Goal: Transaction & Acquisition: Purchase product/service

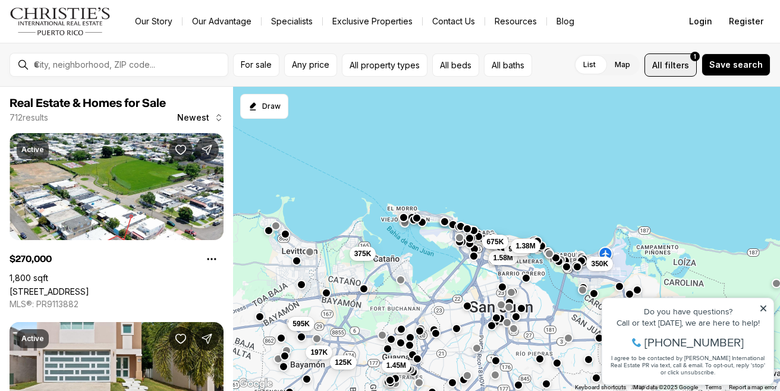
click at [679, 64] on span "filters" at bounding box center [677, 65] width 24 height 12
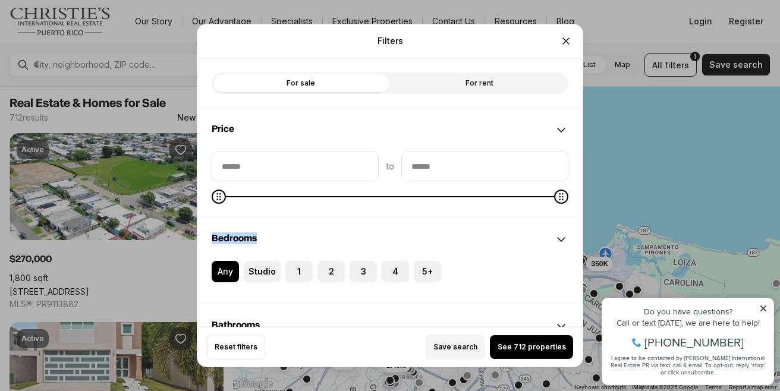
drag, startPoint x: 562, startPoint y: 204, endPoint x: 456, endPoint y: 214, distance: 106.2
click at [455, 215] on div "to" at bounding box center [389, 184] width 385 height 65
type input "********"
click at [218, 192] on icon "Maximum" at bounding box center [223, 197] width 10 height 10
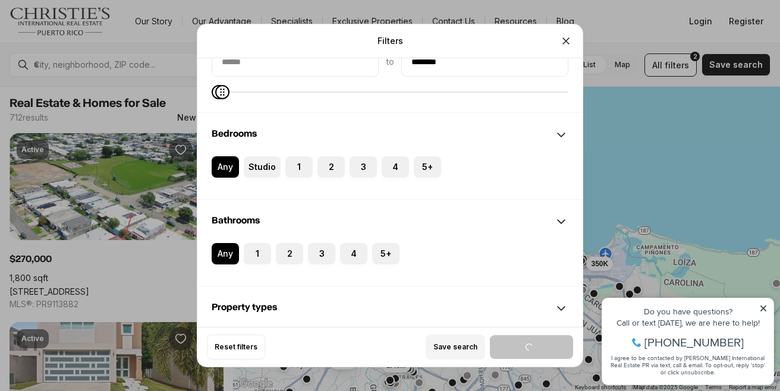
scroll to position [117, 0]
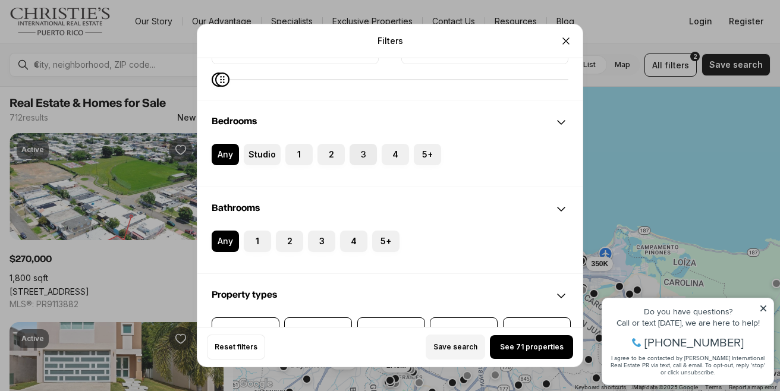
click at [355, 156] on label "3" at bounding box center [362, 154] width 27 height 21
click at [355, 156] on button "3" at bounding box center [355, 150] width 12 height 12
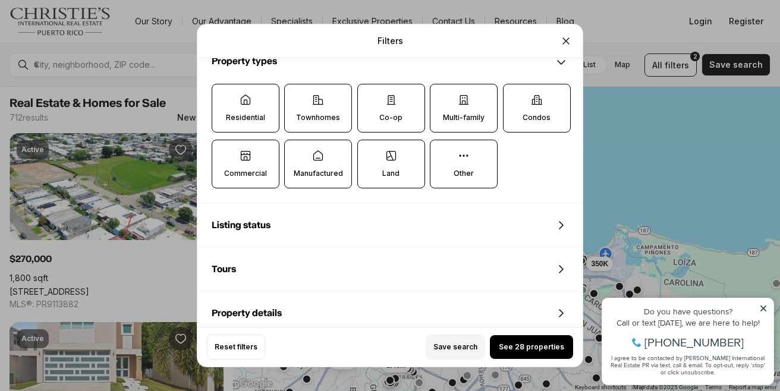
scroll to position [358, 0]
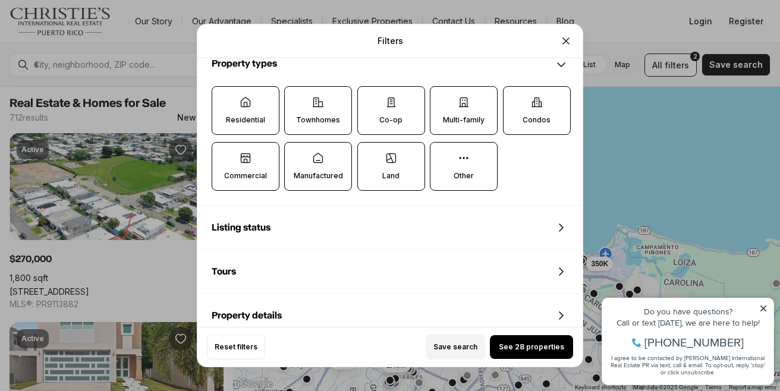
click at [374, 171] on label "Land" at bounding box center [391, 166] width 68 height 49
click at [370, 155] on button "Land" at bounding box center [364, 149] width 12 height 12
click at [240, 173] on p "Commercial" at bounding box center [245, 176] width 43 height 10
click at [224, 155] on button "Commercial" at bounding box center [218, 149] width 12 height 12
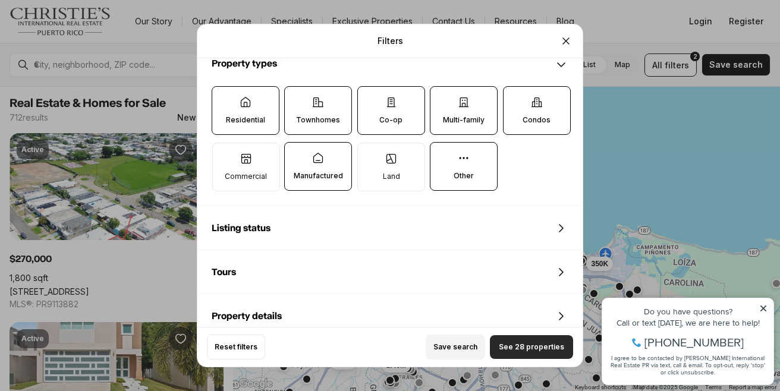
click at [525, 352] on button "See 28 properties" at bounding box center [531, 347] width 83 height 24
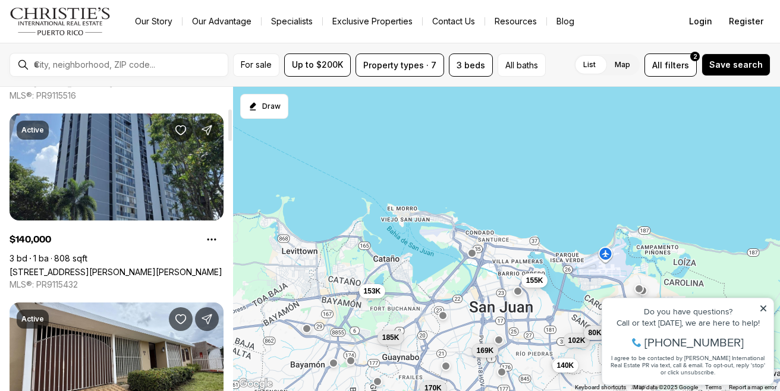
scroll to position [207, 0]
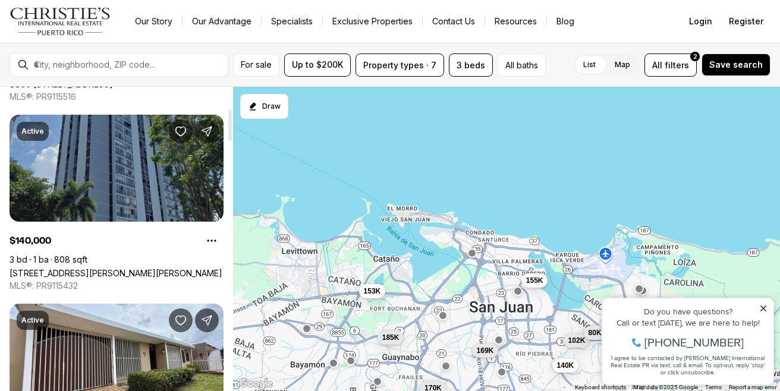
click at [145, 268] on link "2 ALMONTE #411, SAN JUAN PR, 00926" at bounding box center [116, 273] width 213 height 10
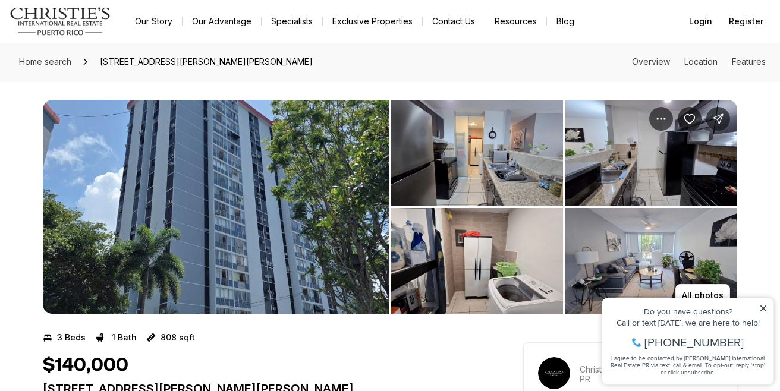
scroll to position [6, 0]
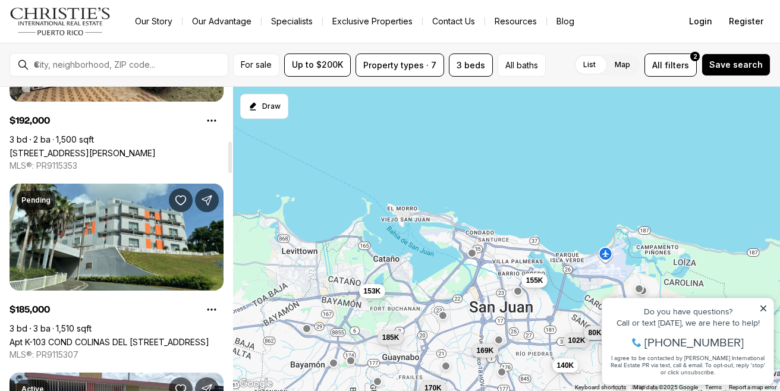
scroll to position [513, 0]
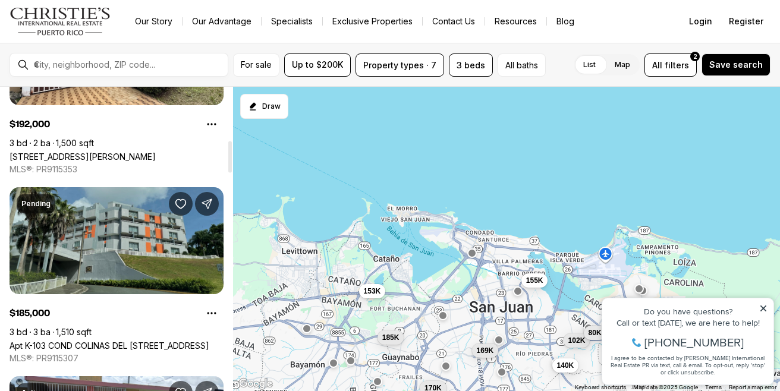
click at [83, 341] on link "Apt K-103 COND COLINAS DEL [STREET_ADDRESS]" at bounding box center [110, 346] width 200 height 10
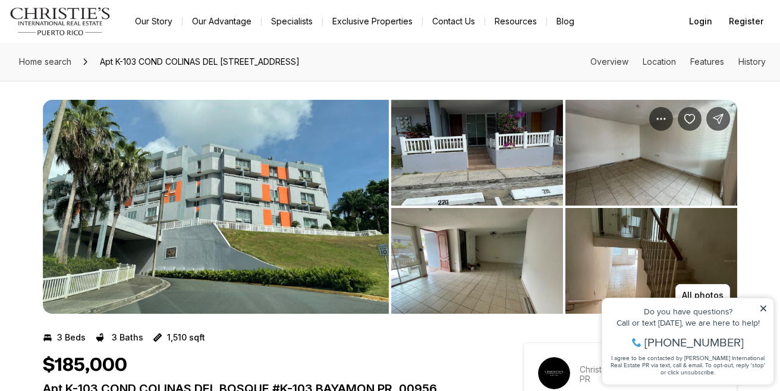
click at [622, 159] on img "View image gallery" at bounding box center [651, 153] width 172 height 106
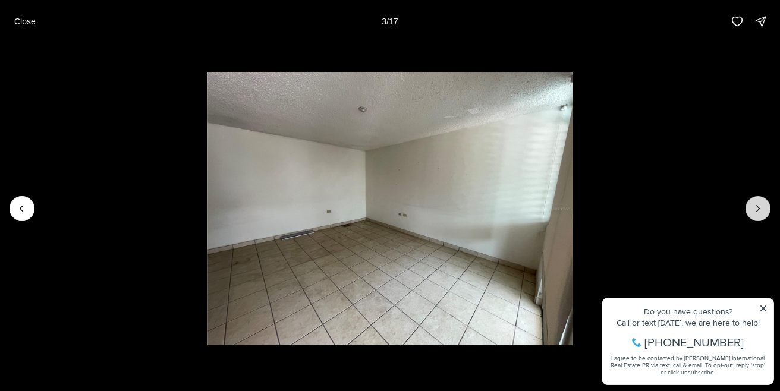
click at [760, 204] on icon "Next slide" at bounding box center [758, 209] width 12 height 12
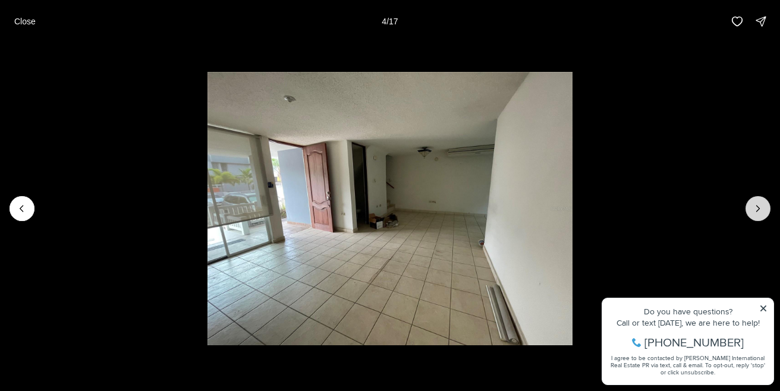
click at [760, 204] on icon "Next slide" at bounding box center [758, 209] width 12 height 12
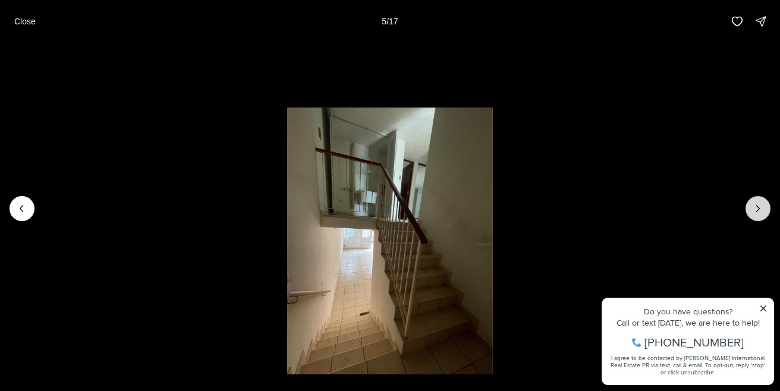
click at [760, 204] on icon "Next slide" at bounding box center [758, 209] width 12 height 12
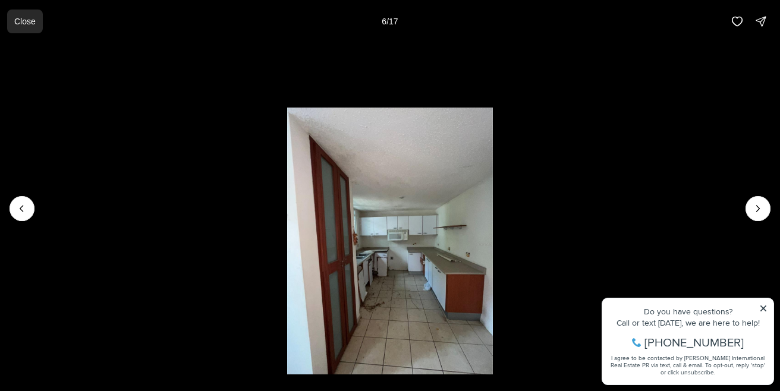
click at [17, 21] on p "Close" at bounding box center [24, 22] width 21 height 10
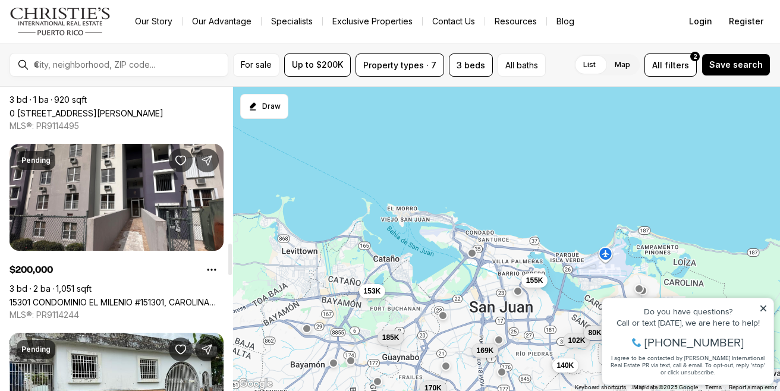
scroll to position [1502, 0]
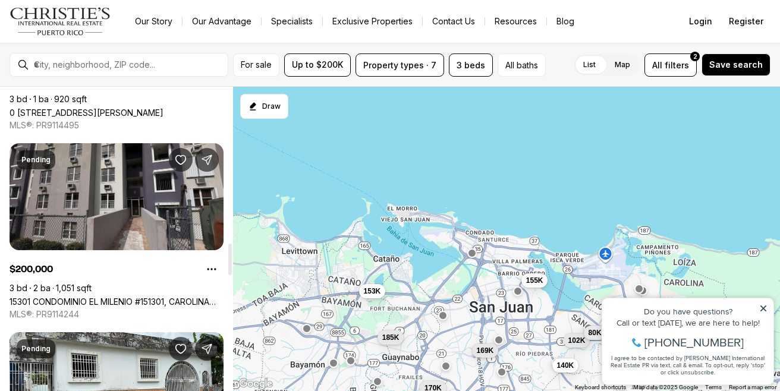
click at [79, 297] on link "15301 CONDOMINIO EL MILENIO #151301, CAROLINA [GEOGRAPHIC_DATA], 00983" at bounding box center [117, 302] width 214 height 10
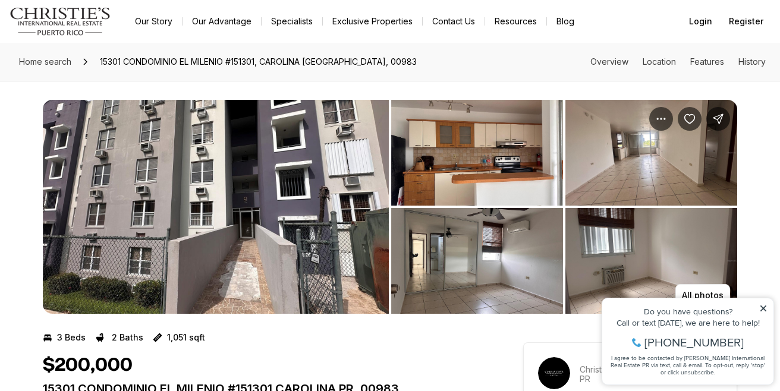
click at [714, 289] on div "Property added to favorites View 3 saved properties Property added to favorites…" at bounding box center [688, 336] width 184 height 111
click at [767, 308] on icon at bounding box center [763, 308] width 8 height 8
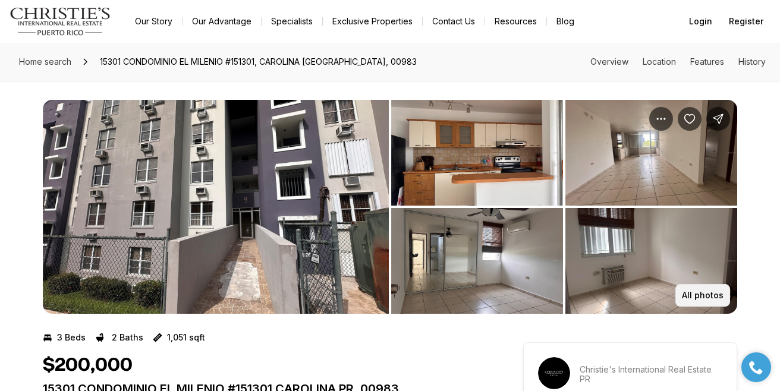
click at [705, 301] on button "All photos" at bounding box center [702, 295] width 55 height 23
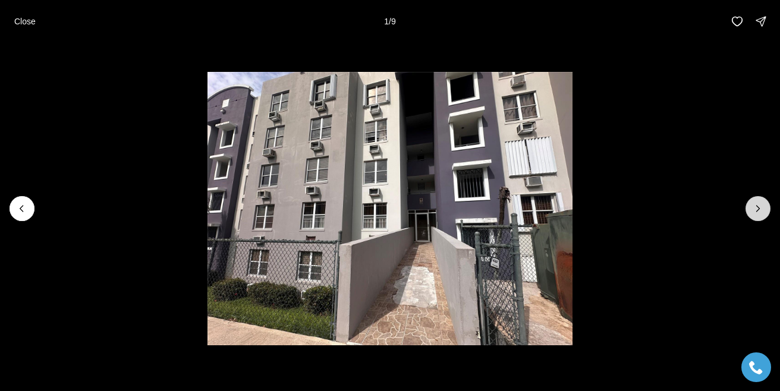
click at [764, 205] on button "Next slide" at bounding box center [757, 208] width 25 height 25
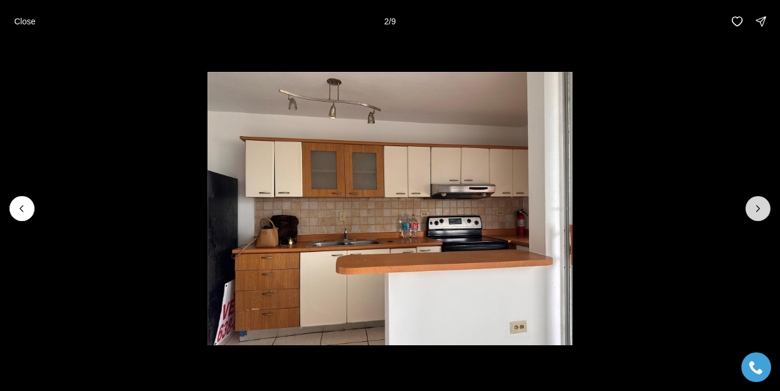
click at [764, 206] on button "Next slide" at bounding box center [757, 208] width 25 height 25
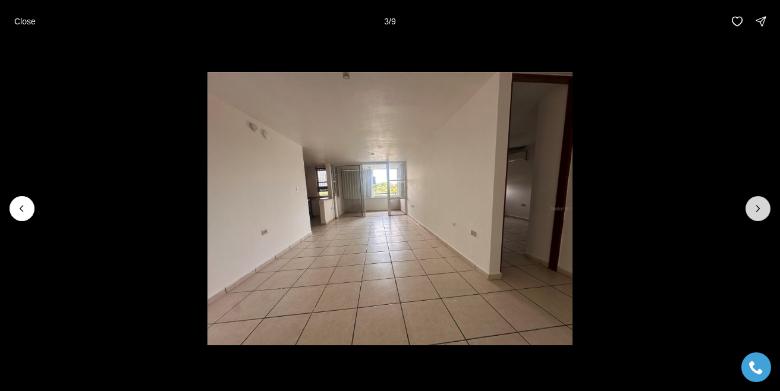
click at [764, 206] on button "Next slide" at bounding box center [757, 208] width 25 height 25
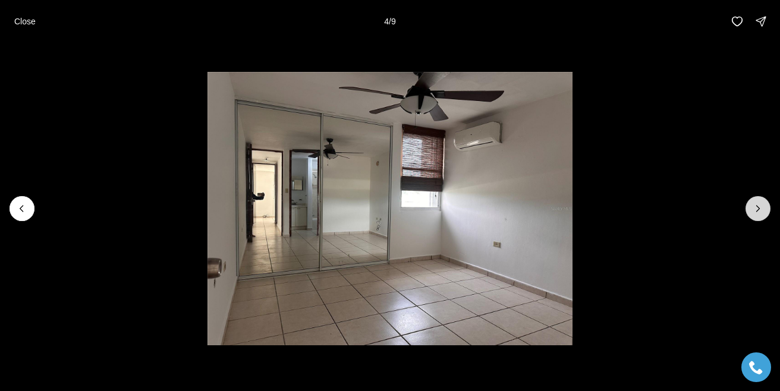
click at [764, 206] on button "Next slide" at bounding box center [757, 208] width 25 height 25
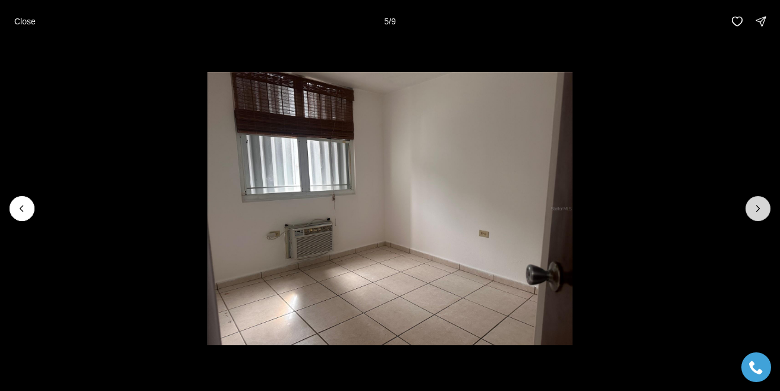
click at [764, 206] on button "Next slide" at bounding box center [757, 208] width 25 height 25
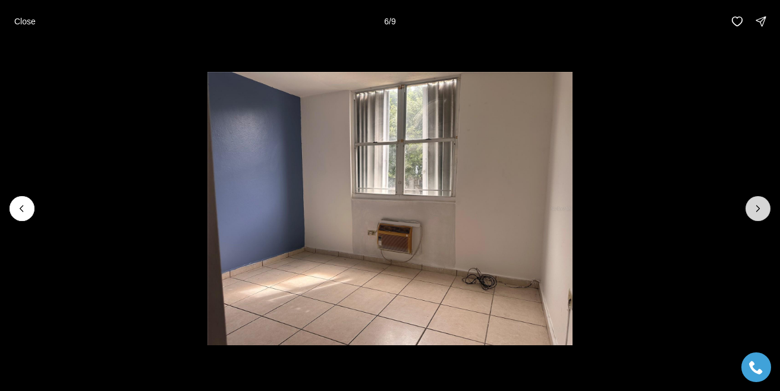
click at [764, 207] on button "Next slide" at bounding box center [757, 208] width 25 height 25
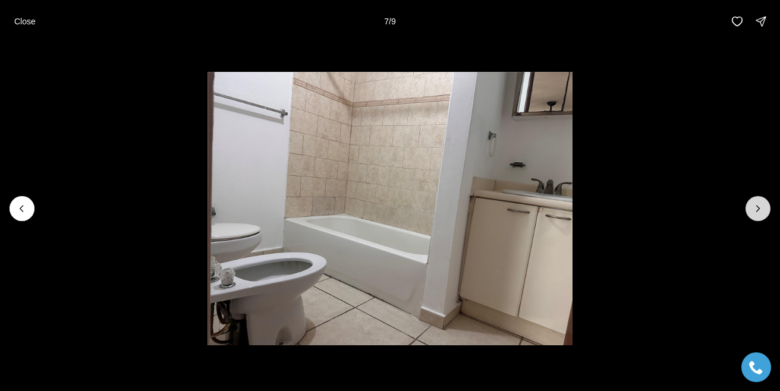
click at [764, 207] on button "Next slide" at bounding box center [757, 208] width 25 height 25
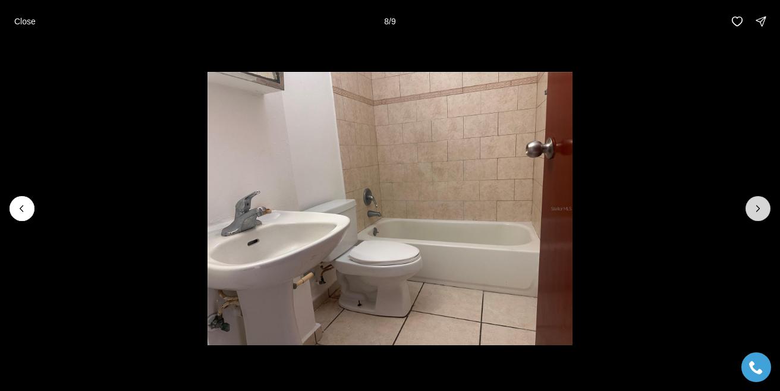
click at [764, 207] on button "Next slide" at bounding box center [757, 208] width 25 height 25
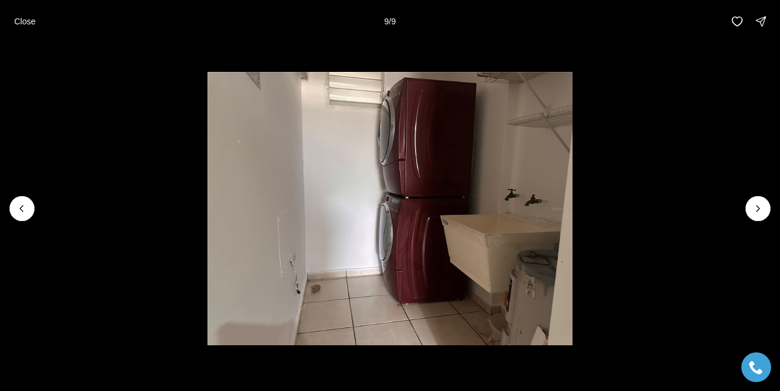
click at [764, 207] on div at bounding box center [757, 208] width 25 height 25
click at [17, 30] on button "Close" at bounding box center [25, 22] width 36 height 24
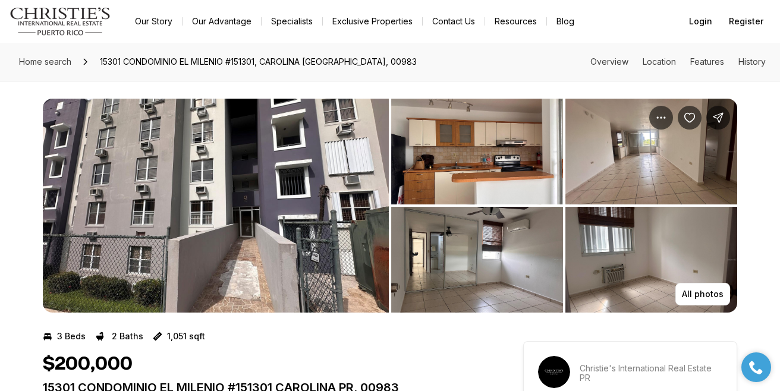
scroll to position [2, 0]
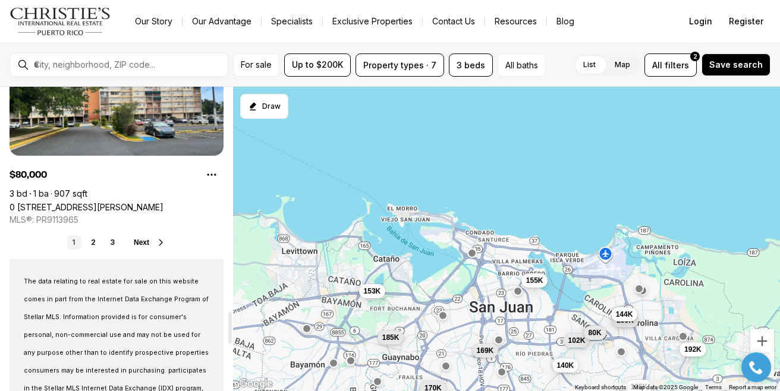
scroll to position [2164, 0]
click at [93, 242] on link "2" at bounding box center [93, 242] width 14 height 14
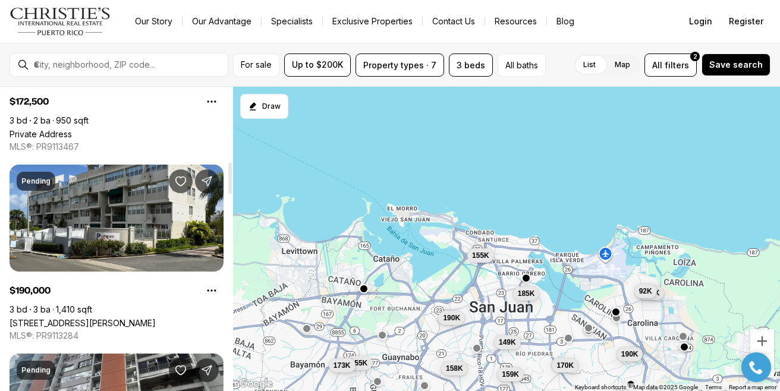
scroll to position [727, 0]
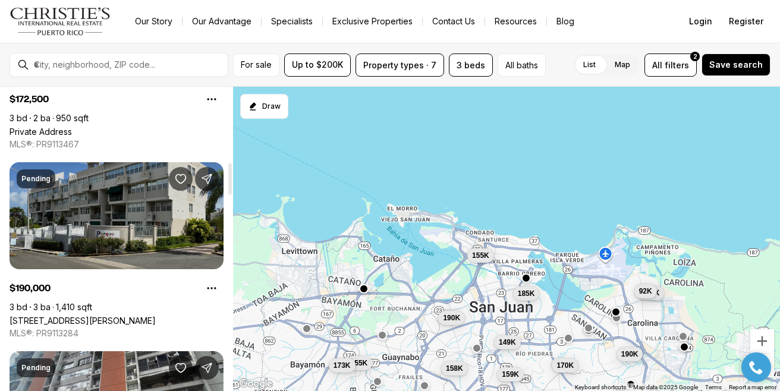
click at [104, 316] on link "[STREET_ADDRESS][PERSON_NAME]" at bounding box center [83, 321] width 146 height 10
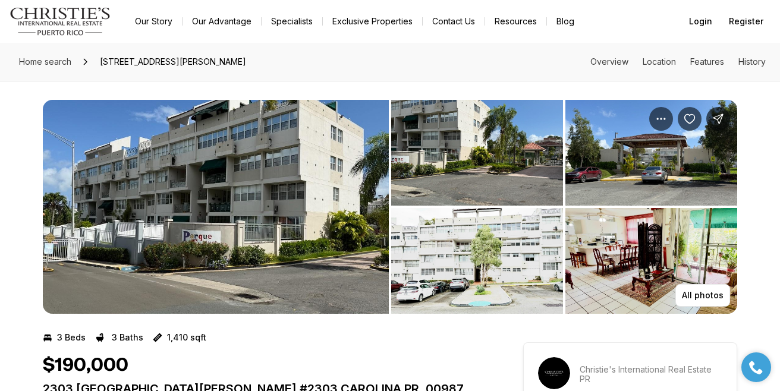
scroll to position [6, 0]
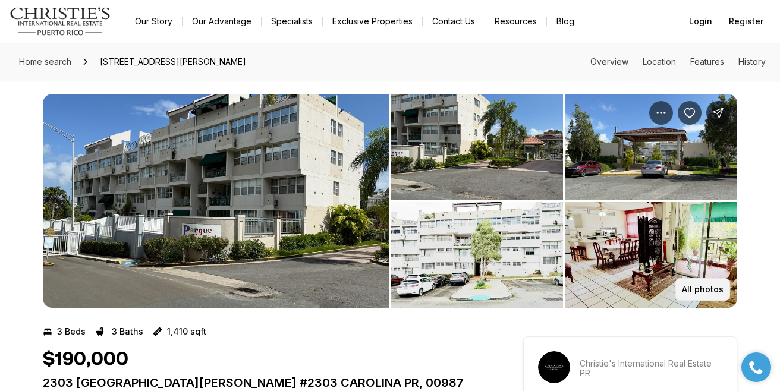
click at [700, 291] on p "All photos" at bounding box center [703, 290] width 42 height 10
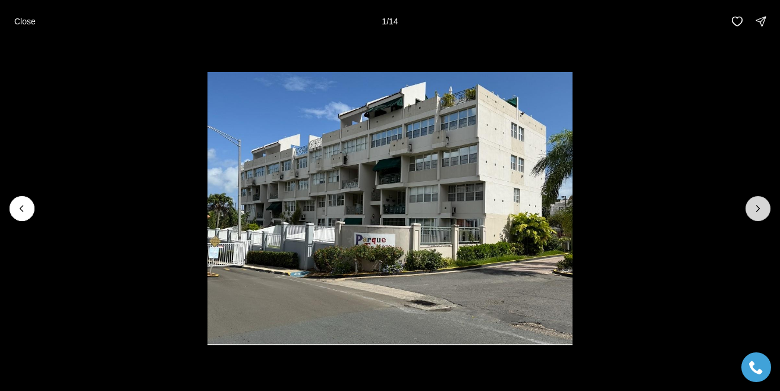
click at [750, 211] on button "Next slide" at bounding box center [757, 208] width 25 height 25
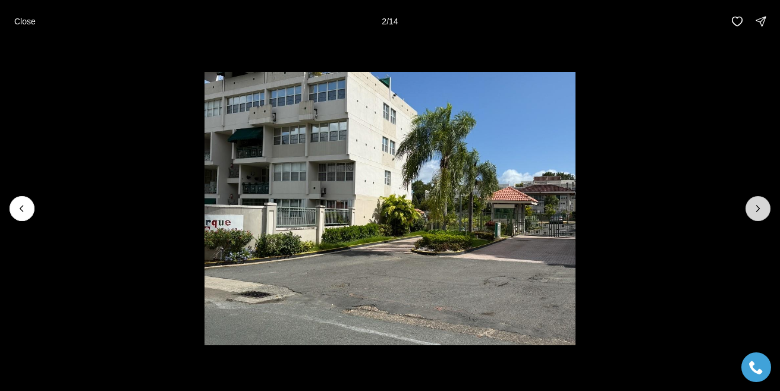
click at [750, 212] on button "Next slide" at bounding box center [757, 208] width 25 height 25
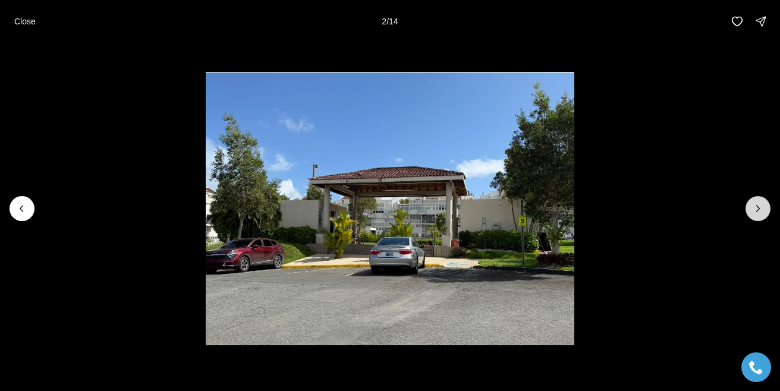
click at [750, 212] on button "Next slide" at bounding box center [757, 208] width 25 height 25
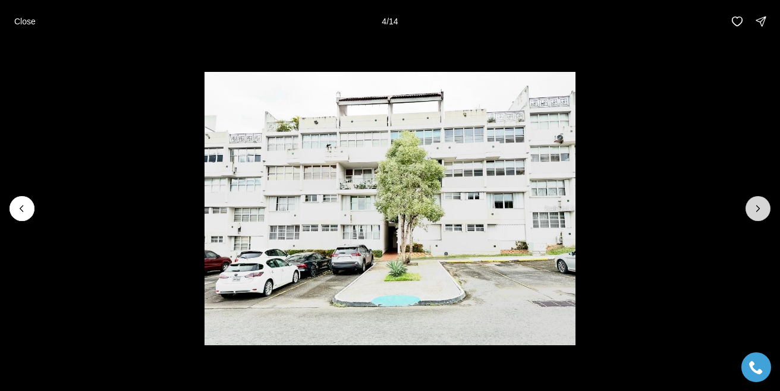
click at [750, 212] on button "Next slide" at bounding box center [757, 208] width 25 height 25
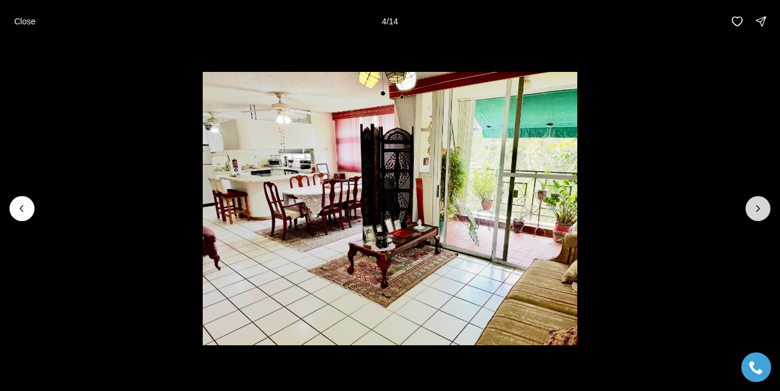
click at [750, 212] on button "Next slide" at bounding box center [757, 208] width 25 height 25
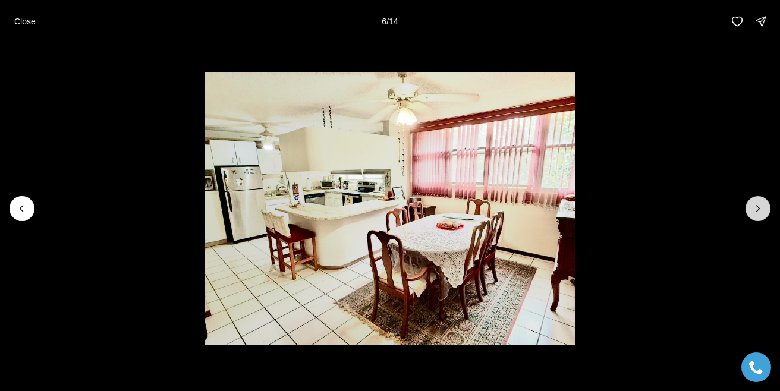
click at [750, 212] on button "Next slide" at bounding box center [757, 208] width 25 height 25
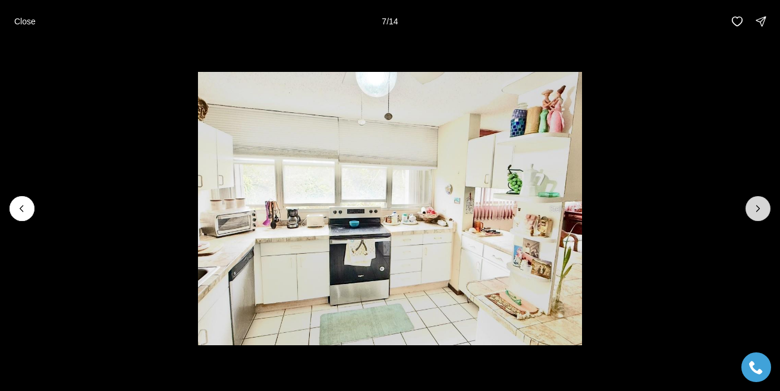
click at [750, 213] on button "Next slide" at bounding box center [757, 208] width 25 height 25
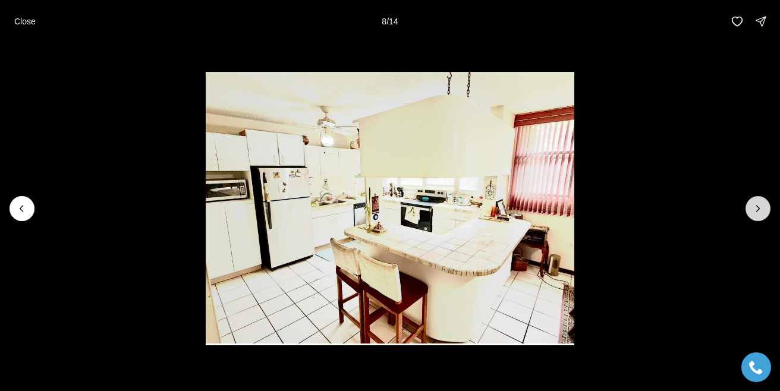
click at [750, 213] on button "Next slide" at bounding box center [757, 208] width 25 height 25
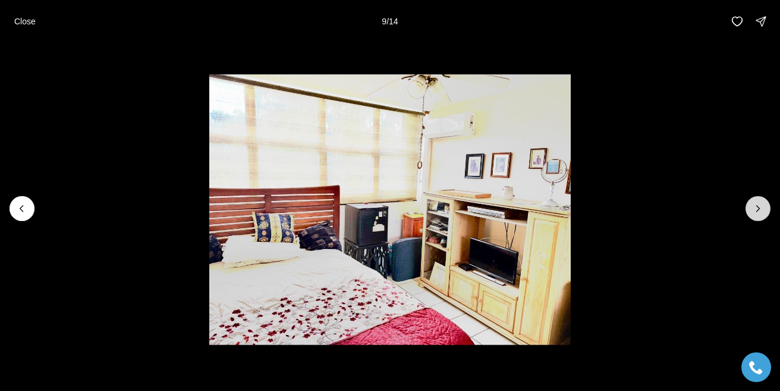
click at [750, 213] on button "Next slide" at bounding box center [757, 208] width 25 height 25
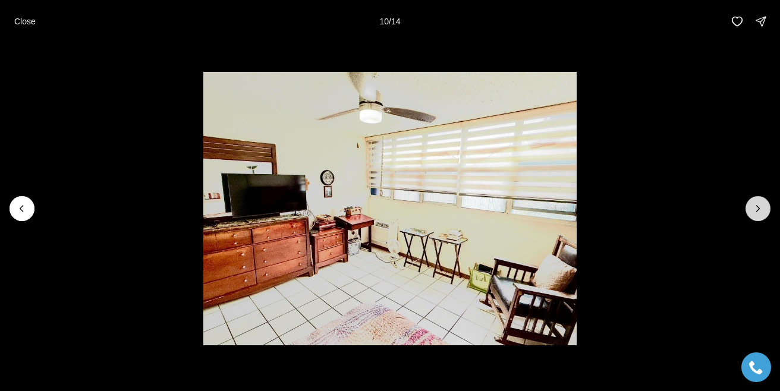
click at [750, 213] on button "Next slide" at bounding box center [757, 208] width 25 height 25
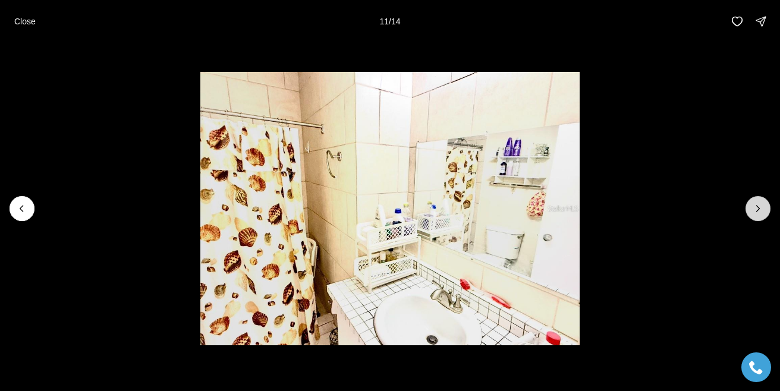
click at [750, 213] on button "Next slide" at bounding box center [757, 208] width 25 height 25
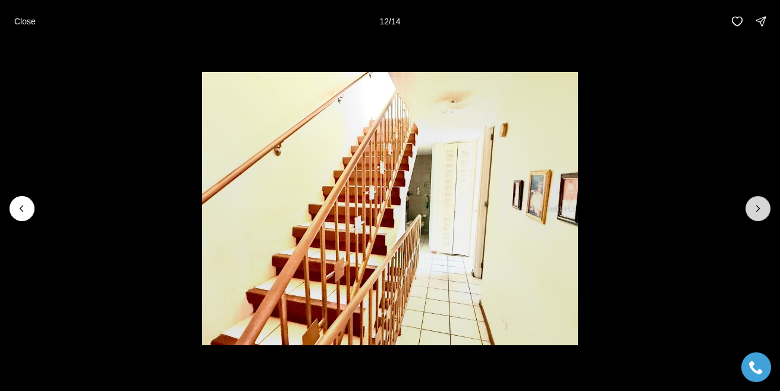
click at [750, 213] on button "Next slide" at bounding box center [757, 208] width 25 height 25
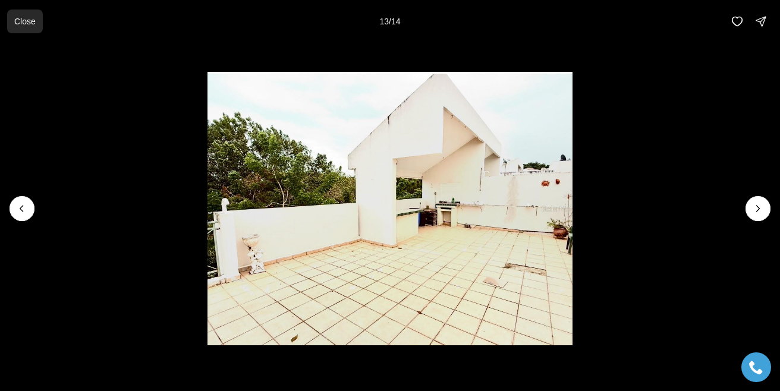
click at [33, 21] on p "Close" at bounding box center [24, 22] width 21 height 10
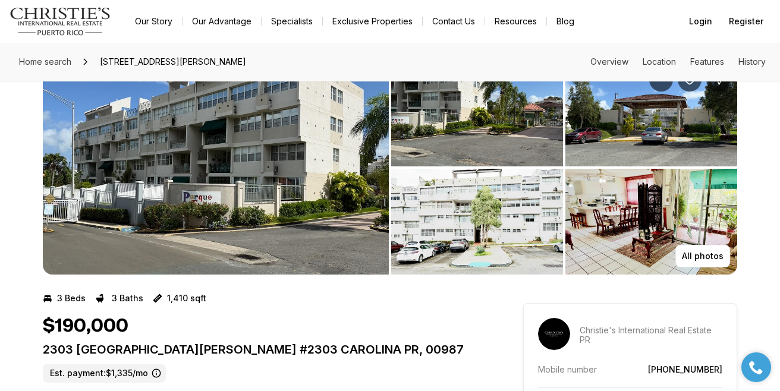
scroll to position [0, 0]
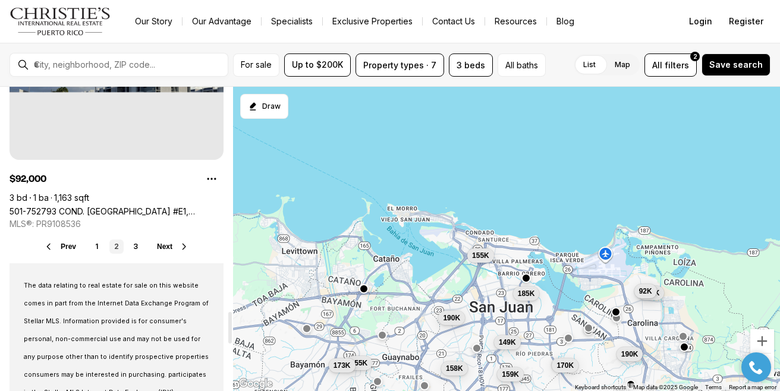
scroll to position [2162, 0]
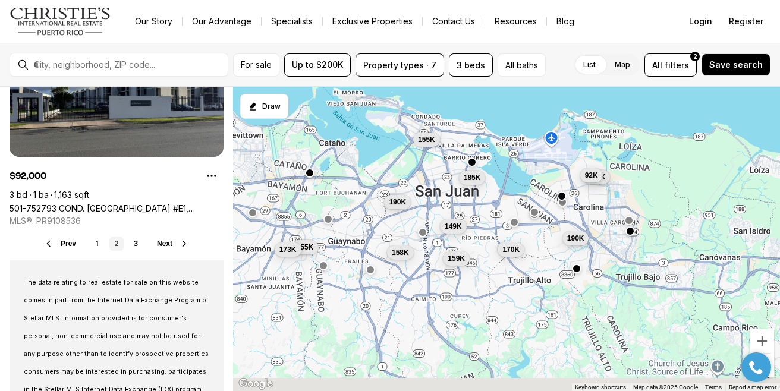
drag, startPoint x: 426, startPoint y: 258, endPoint x: 372, endPoint y: 141, distance: 129.0
click at [372, 141] on div "170K 175K 155K 173K 190K 185K 190K 155K 149K 159K 158K 92K" at bounding box center [506, 239] width 547 height 305
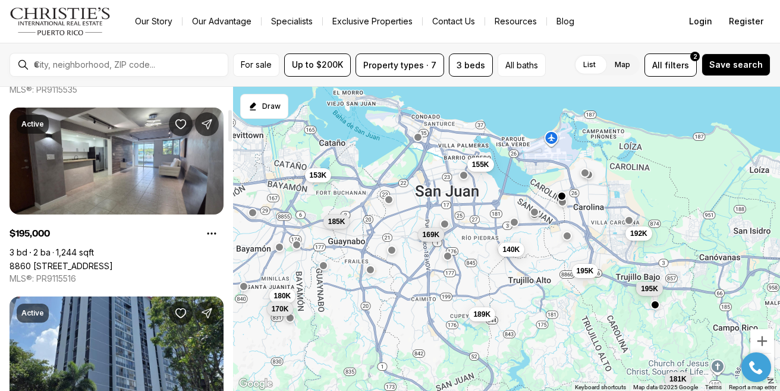
scroll to position [214, 0]
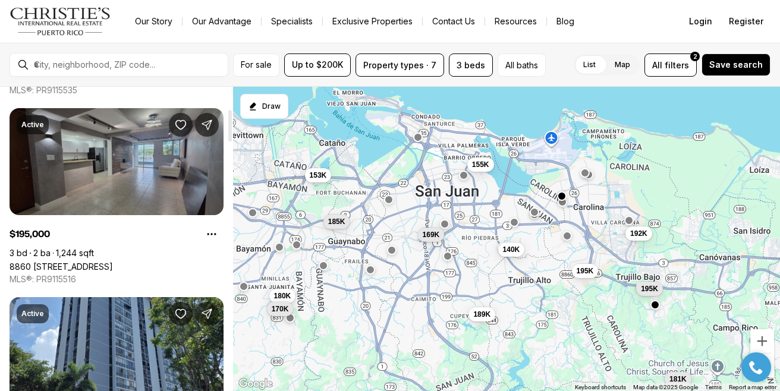
click at [110, 262] on link "8860 [STREET_ADDRESS]" at bounding box center [61, 267] width 103 height 10
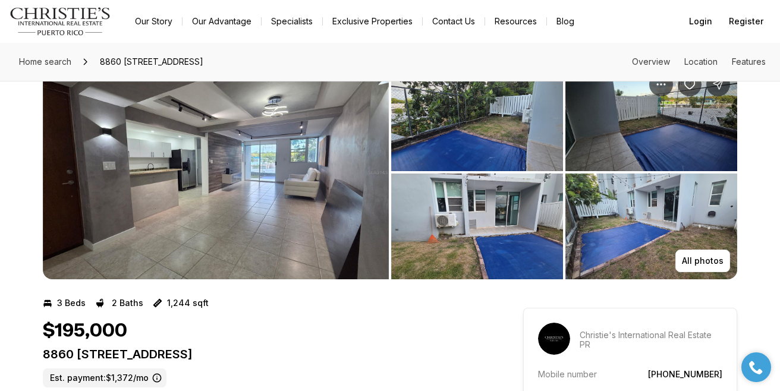
scroll to position [33, 0]
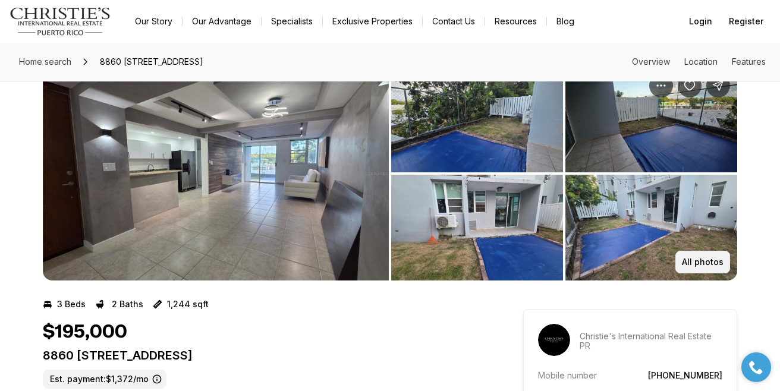
click at [706, 252] on button "All photos" at bounding box center [702, 262] width 55 height 23
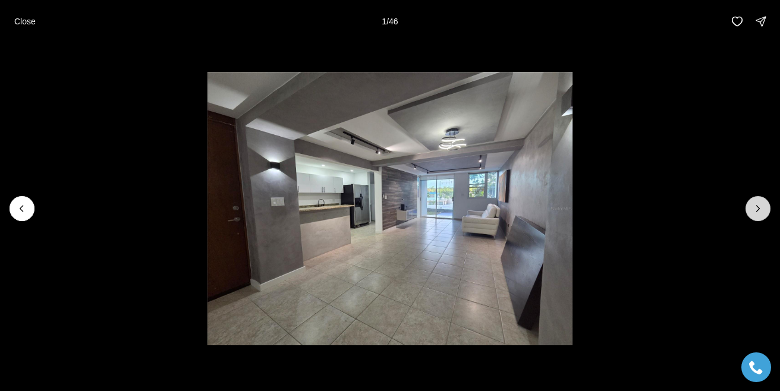
click at [758, 209] on icon "Next slide" at bounding box center [758, 209] width 3 height 6
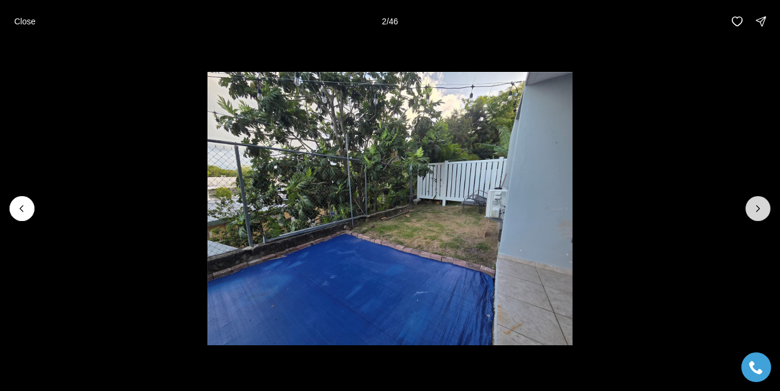
click at [758, 210] on icon "Next slide" at bounding box center [758, 209] width 12 height 12
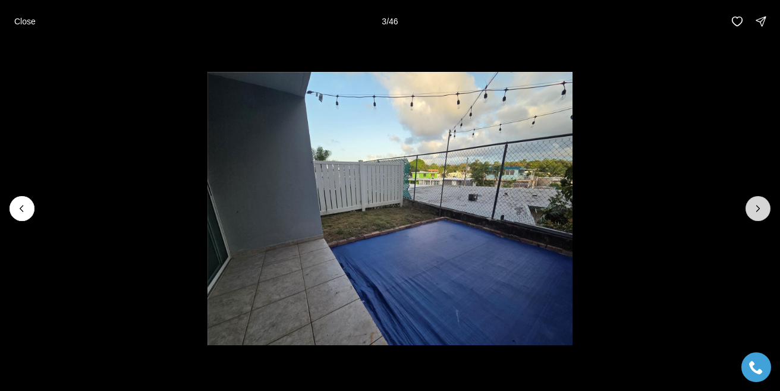
click at [759, 211] on icon "Next slide" at bounding box center [758, 209] width 12 height 12
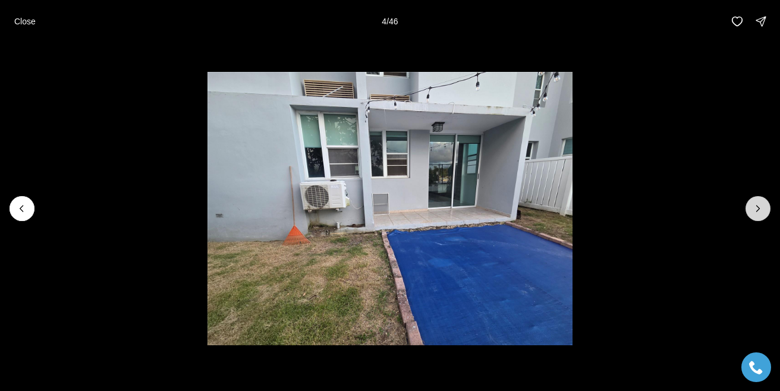
click at [759, 211] on icon "Next slide" at bounding box center [758, 209] width 12 height 12
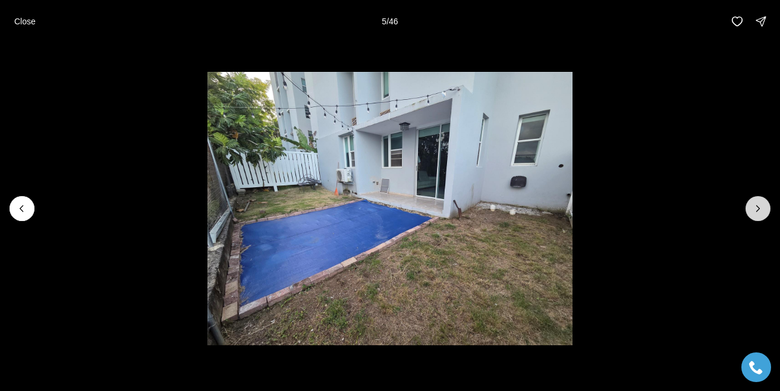
click at [759, 212] on icon "Next slide" at bounding box center [758, 209] width 12 height 12
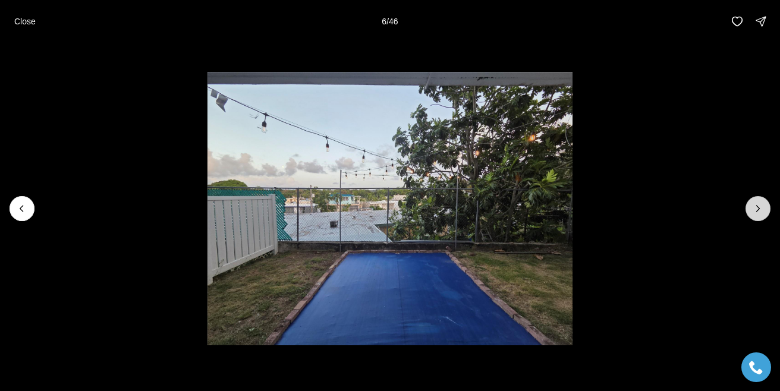
click at [759, 212] on icon "Next slide" at bounding box center [758, 209] width 12 height 12
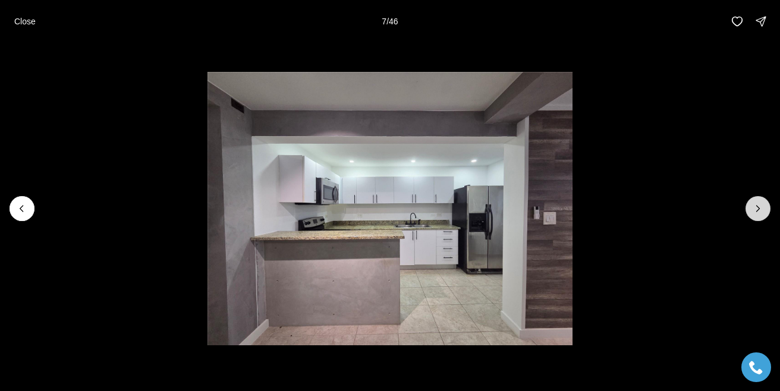
click at [759, 212] on icon "Next slide" at bounding box center [758, 209] width 12 height 12
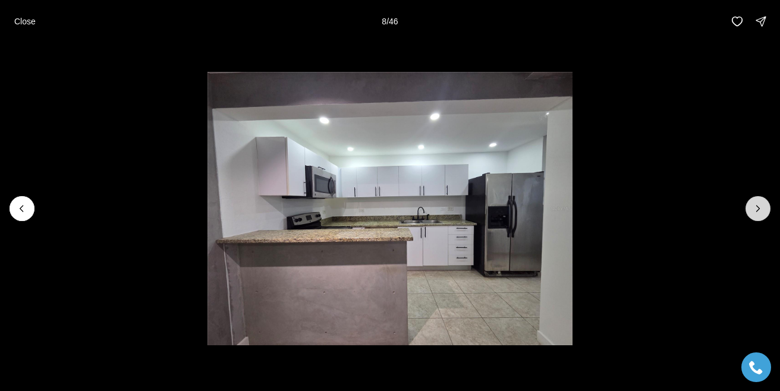
click at [759, 213] on icon "Next slide" at bounding box center [758, 209] width 12 height 12
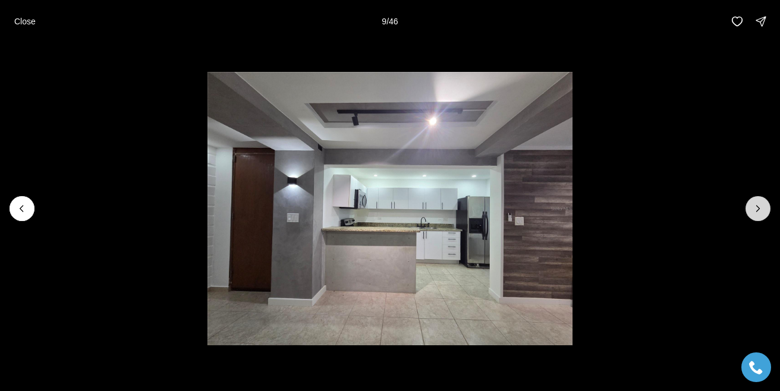
click at [760, 213] on icon "Next slide" at bounding box center [758, 209] width 12 height 12
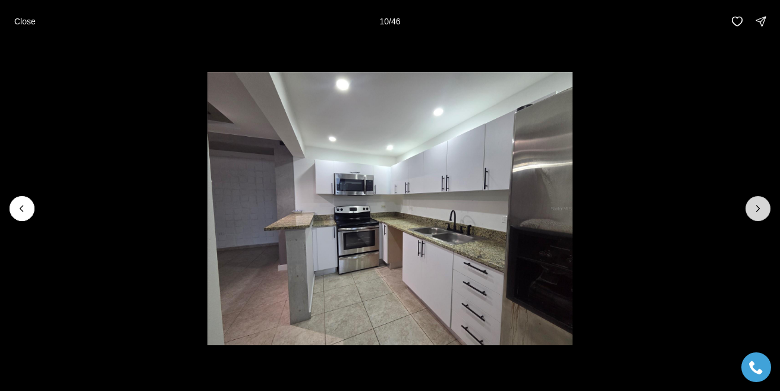
click at [760, 213] on icon "Next slide" at bounding box center [758, 209] width 12 height 12
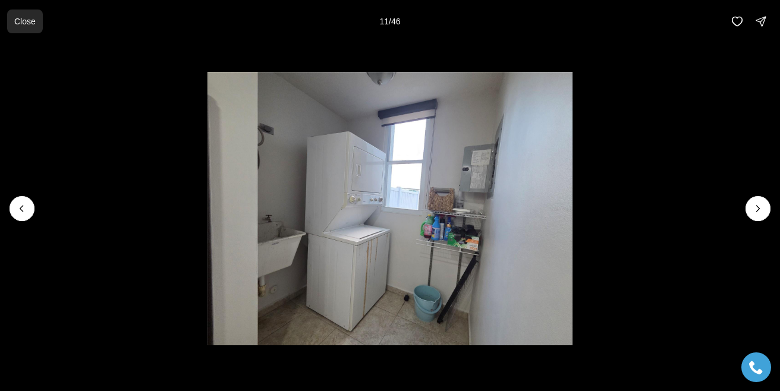
click at [30, 21] on p "Close" at bounding box center [24, 22] width 21 height 10
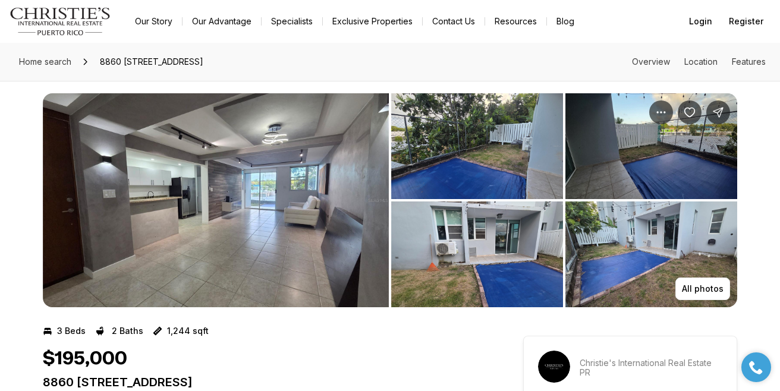
scroll to position [0, 0]
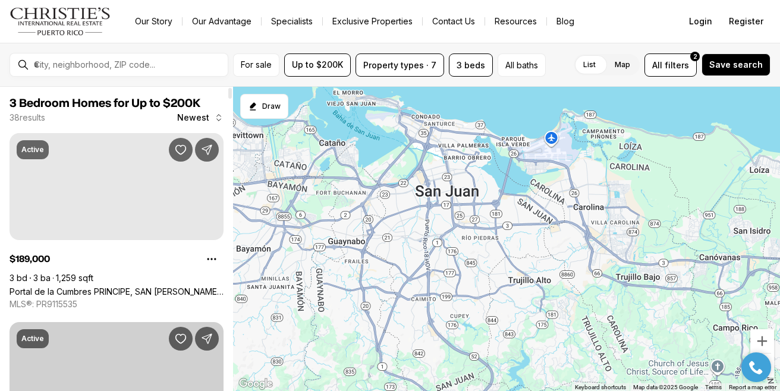
scroll to position [214, 0]
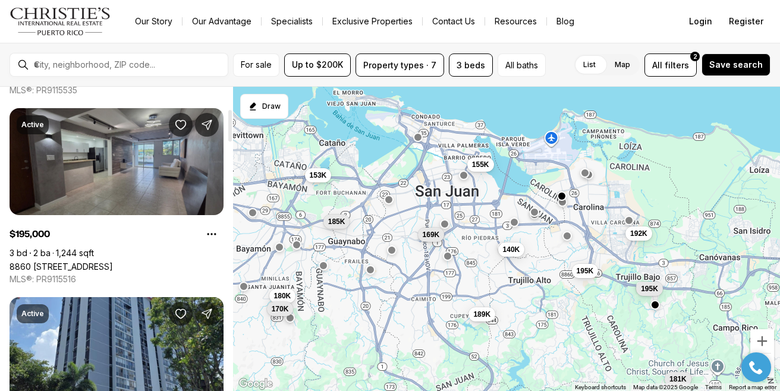
click at [70, 262] on link "8860 [STREET_ADDRESS]" at bounding box center [61, 267] width 103 height 10
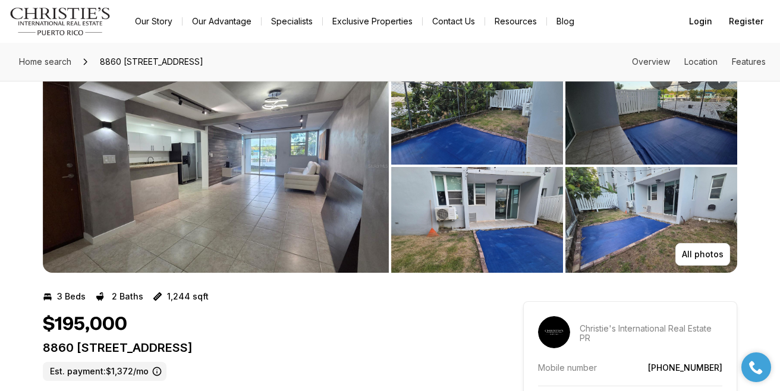
scroll to position [21, 0]
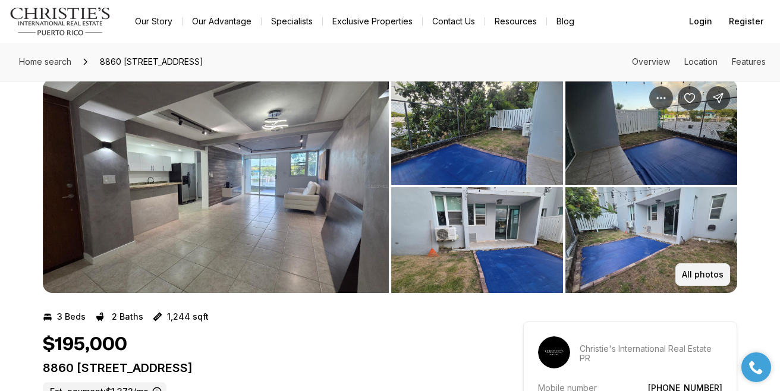
click at [704, 276] on p "All photos" at bounding box center [703, 275] width 42 height 10
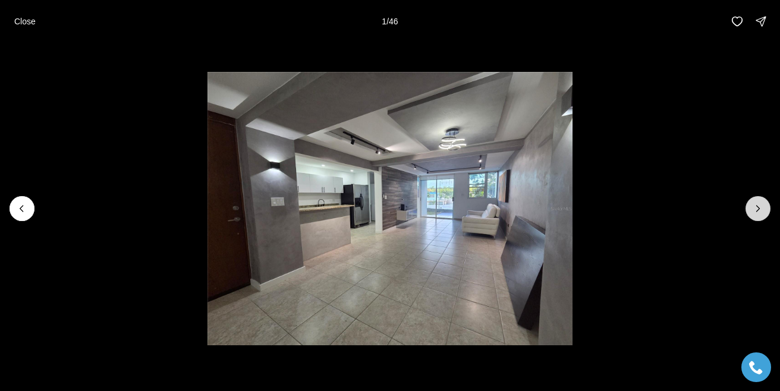
click at [758, 212] on icon "Next slide" at bounding box center [758, 209] width 12 height 12
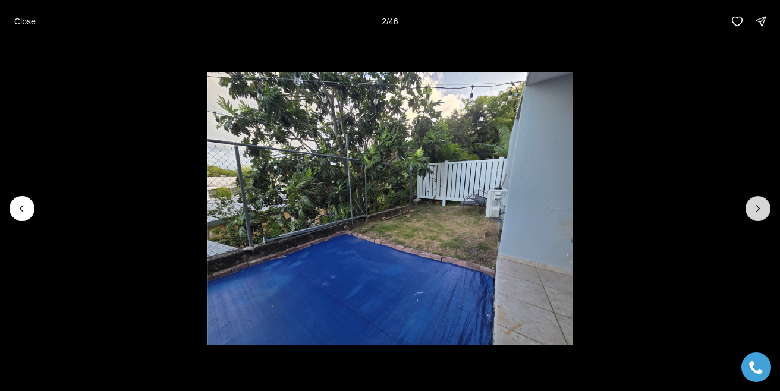
click at [758, 212] on icon "Next slide" at bounding box center [758, 209] width 12 height 12
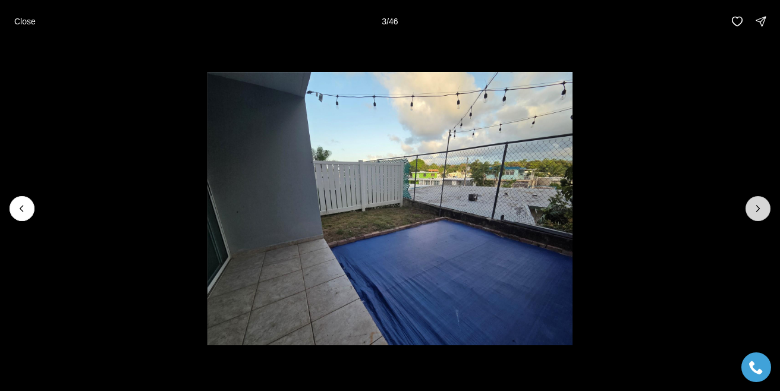
click at [758, 213] on icon "Next slide" at bounding box center [758, 209] width 12 height 12
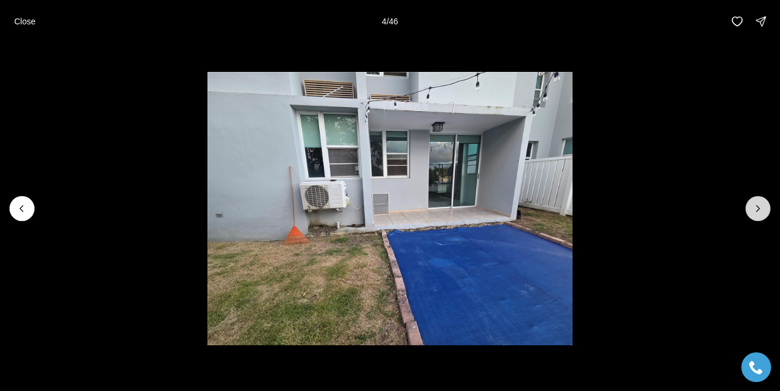
click at [758, 213] on icon "Next slide" at bounding box center [758, 209] width 12 height 12
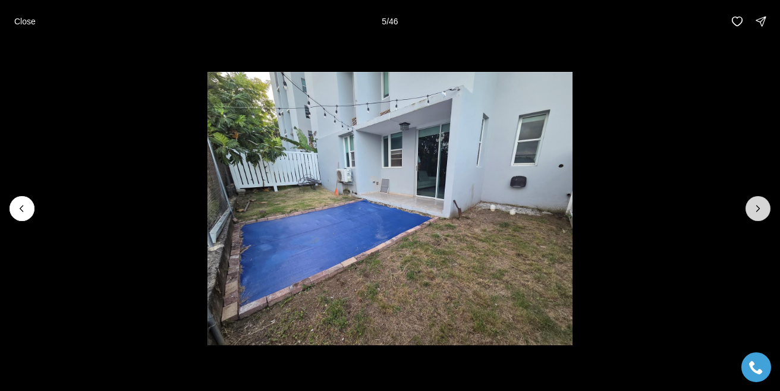
click at [758, 213] on icon "Next slide" at bounding box center [758, 209] width 12 height 12
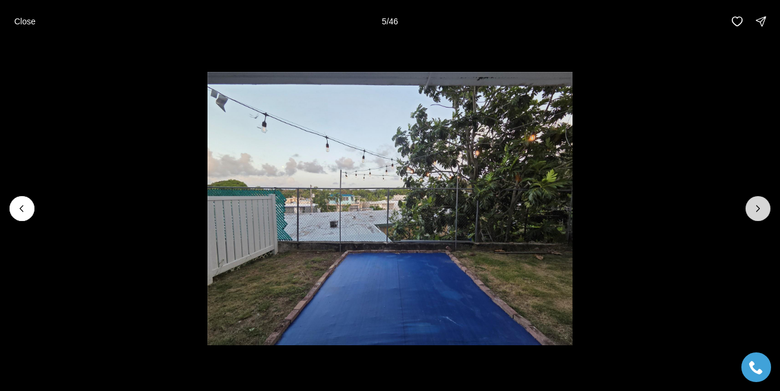
click at [758, 213] on icon "Next slide" at bounding box center [758, 209] width 12 height 12
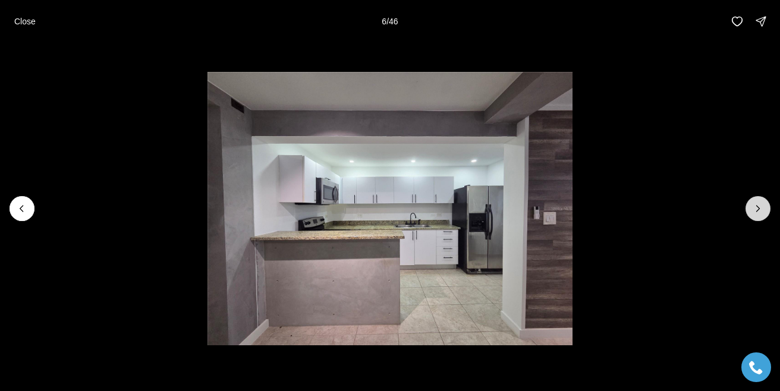
click at [758, 213] on icon "Next slide" at bounding box center [758, 209] width 12 height 12
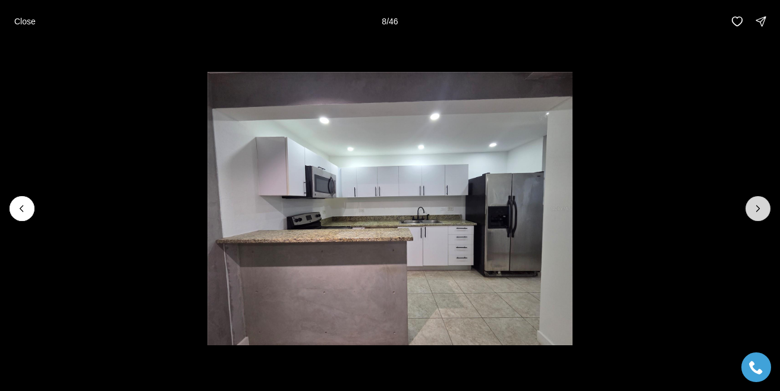
click at [758, 214] on icon "Next slide" at bounding box center [758, 209] width 12 height 12
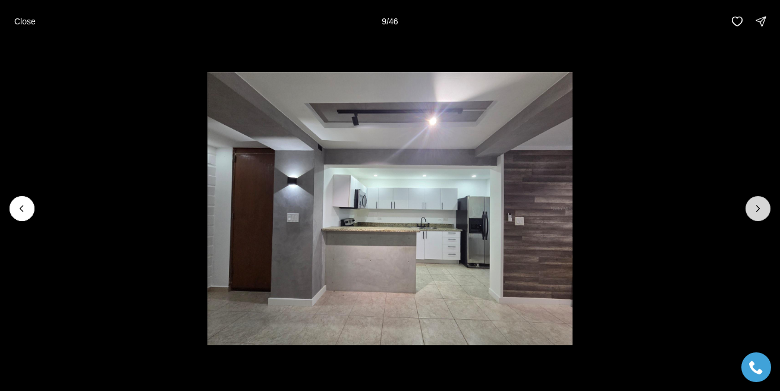
click at [758, 215] on button "Next slide" at bounding box center [757, 208] width 25 height 25
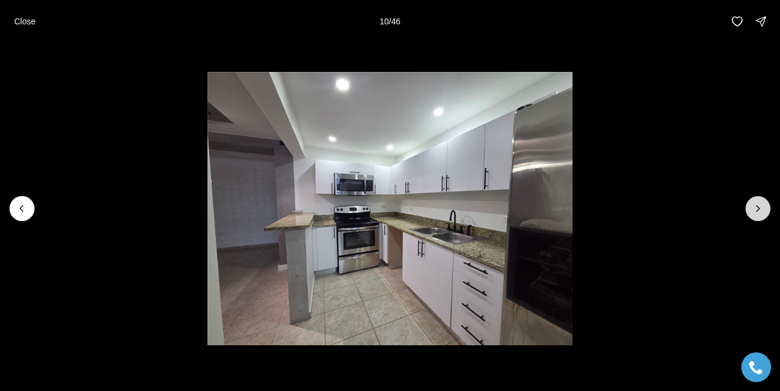
click at [758, 215] on button "Next slide" at bounding box center [757, 208] width 25 height 25
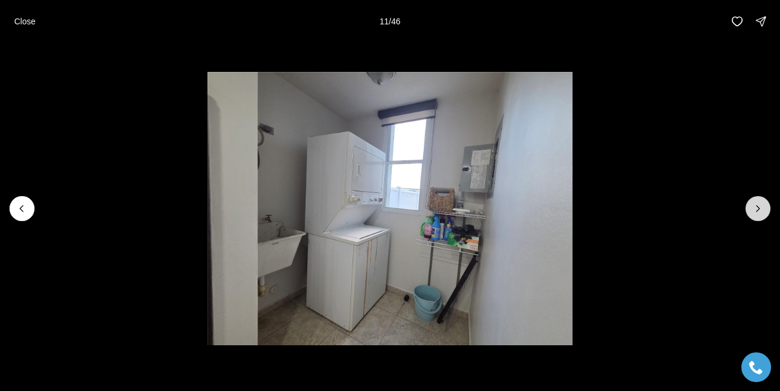
click at [759, 216] on button "Next slide" at bounding box center [757, 208] width 25 height 25
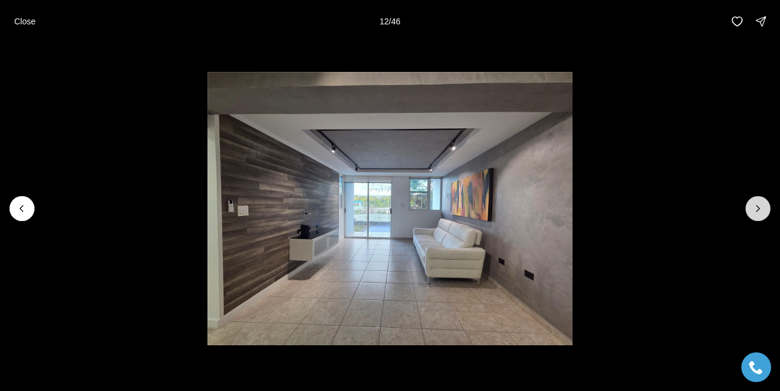
click at [759, 216] on button "Next slide" at bounding box center [757, 208] width 25 height 25
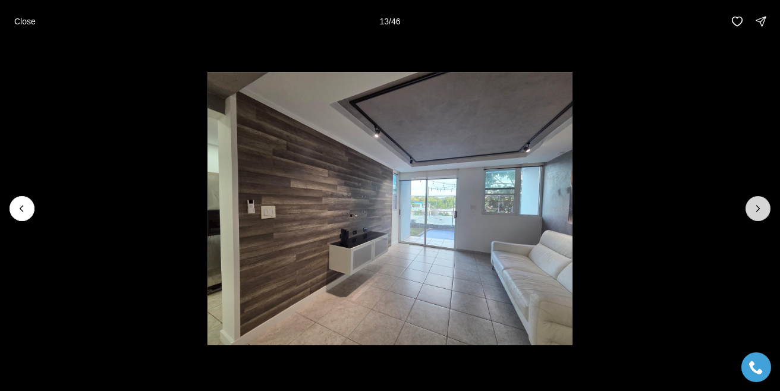
click at [759, 216] on button "Next slide" at bounding box center [757, 208] width 25 height 25
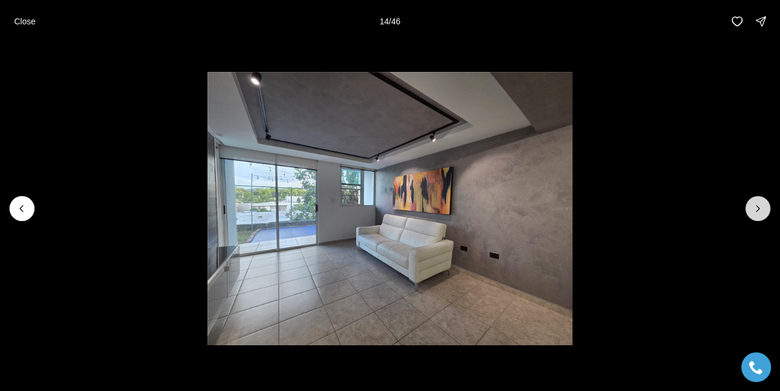
click at [759, 216] on button "Next slide" at bounding box center [757, 208] width 25 height 25
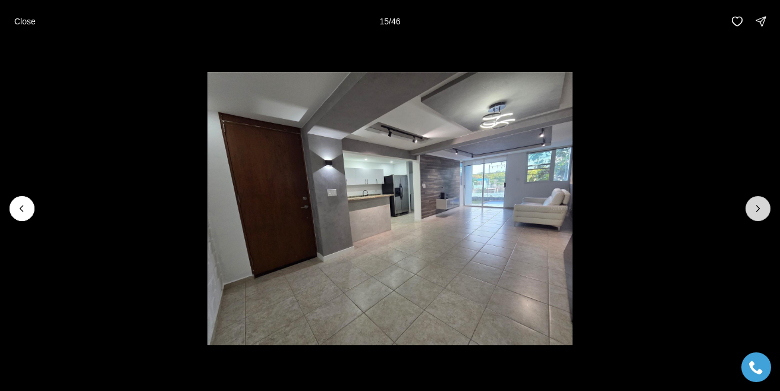
click at [759, 217] on button "Next slide" at bounding box center [757, 208] width 25 height 25
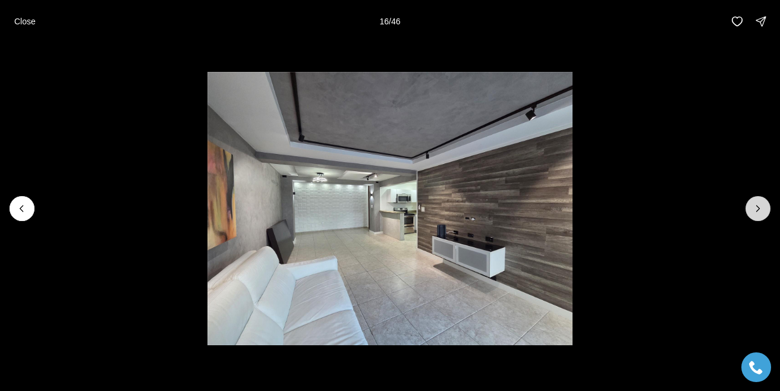
click at [759, 217] on button "Next slide" at bounding box center [757, 208] width 25 height 25
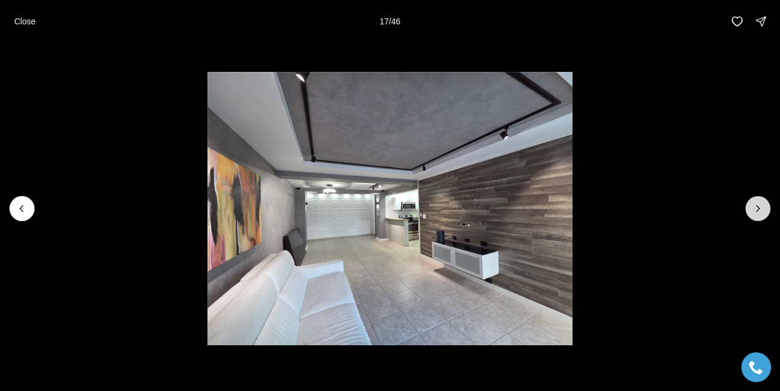
click at [760, 218] on button "Next slide" at bounding box center [757, 208] width 25 height 25
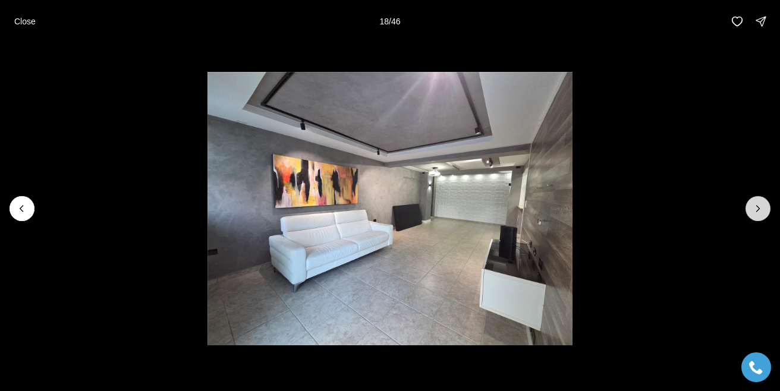
click at [760, 219] on button "Next slide" at bounding box center [757, 208] width 25 height 25
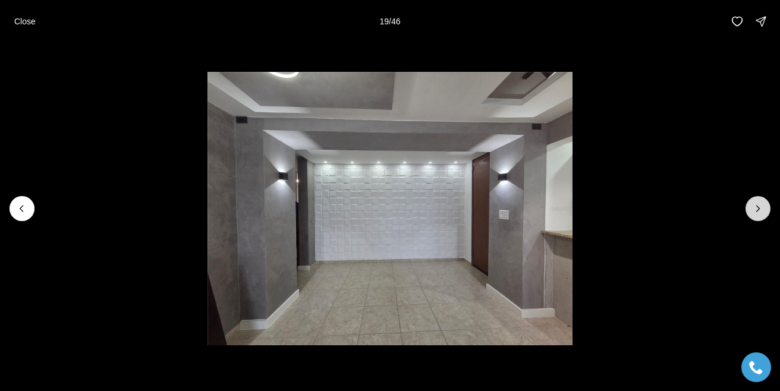
click at [760, 219] on button "Next slide" at bounding box center [757, 208] width 25 height 25
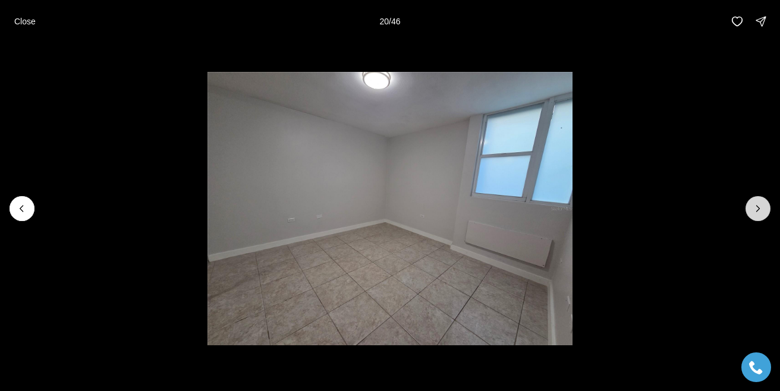
click at [760, 219] on button "Next slide" at bounding box center [757, 208] width 25 height 25
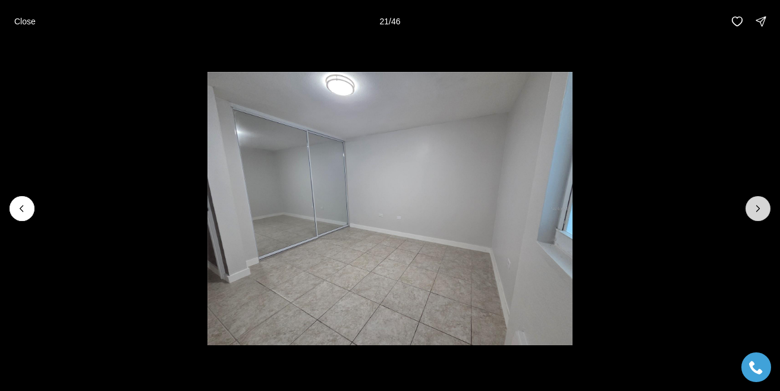
click at [760, 220] on button "Next slide" at bounding box center [757, 208] width 25 height 25
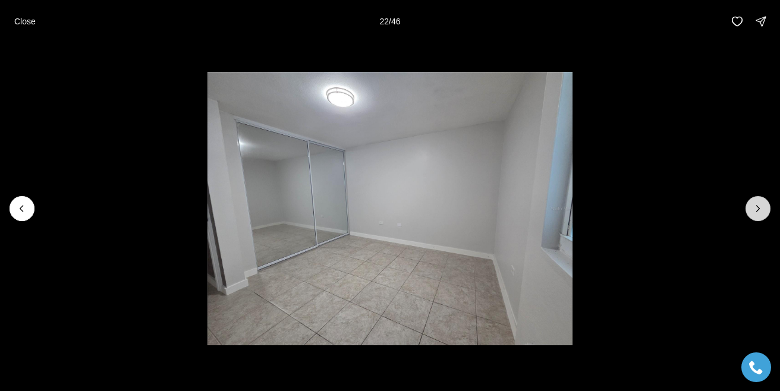
click at [760, 220] on button "Next slide" at bounding box center [757, 208] width 25 height 25
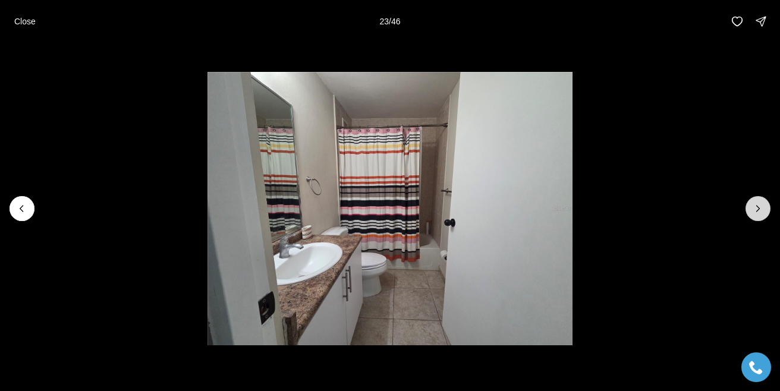
click at [760, 220] on button "Next slide" at bounding box center [757, 208] width 25 height 25
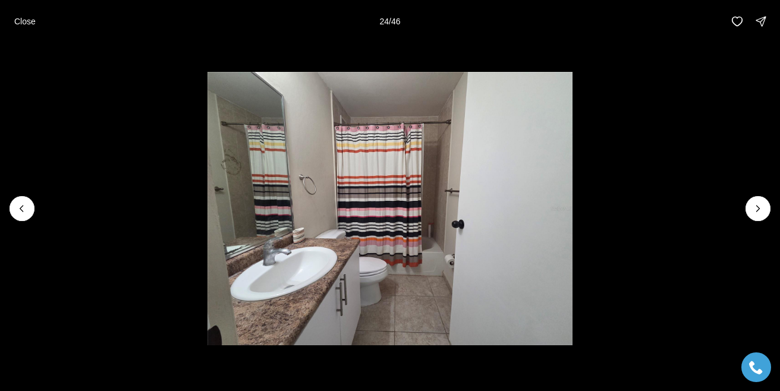
click at [760, 221] on li "24 of 46" at bounding box center [390, 209] width 780 height 332
click at [25, 20] on p "Close" at bounding box center [24, 22] width 21 height 10
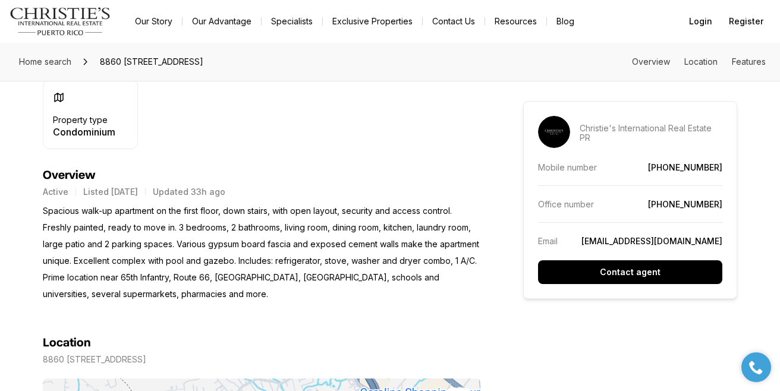
scroll to position [436, 0]
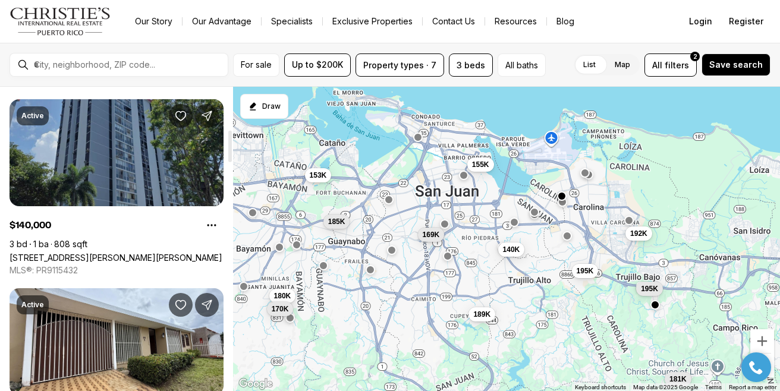
scroll to position [392, 0]
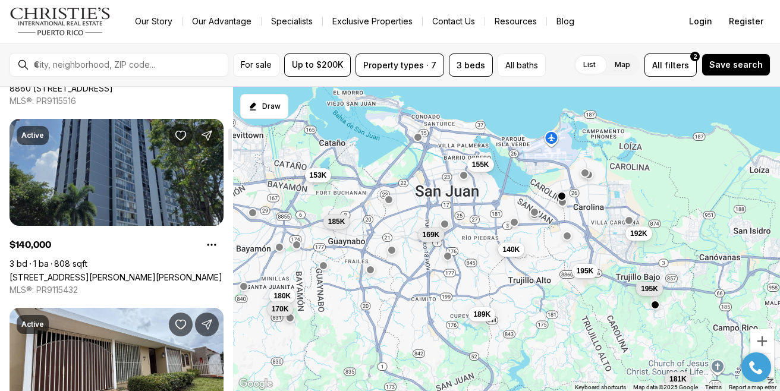
click at [93, 272] on link "[STREET_ADDRESS][PERSON_NAME][PERSON_NAME]" at bounding box center [116, 277] width 213 height 10
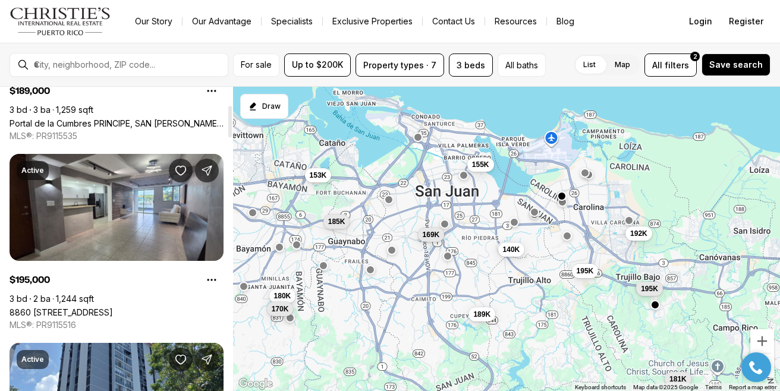
scroll to position [168, 0]
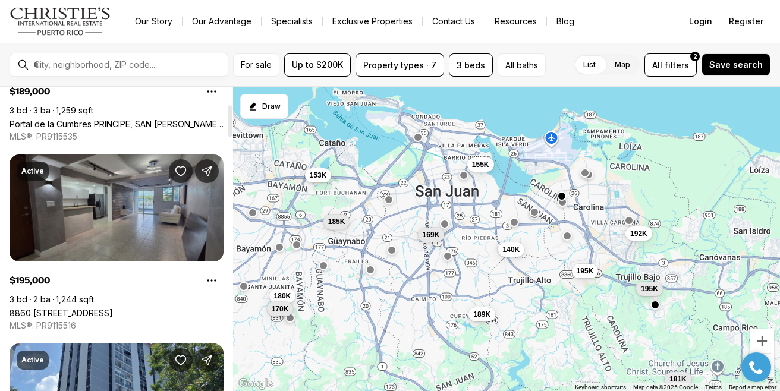
click at [113, 308] on link "8860 [STREET_ADDRESS]" at bounding box center [61, 313] width 103 height 10
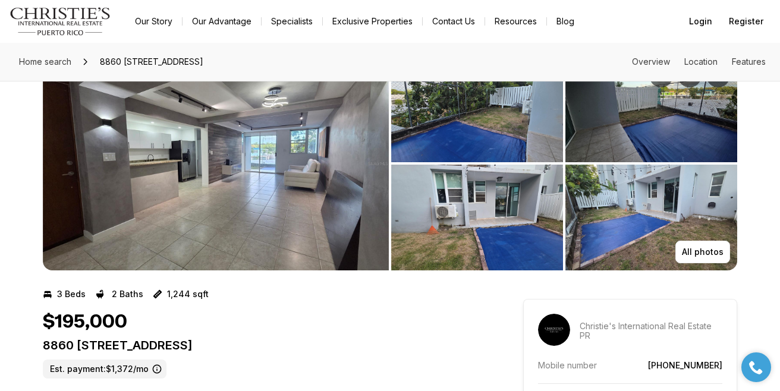
scroll to position [46, 0]
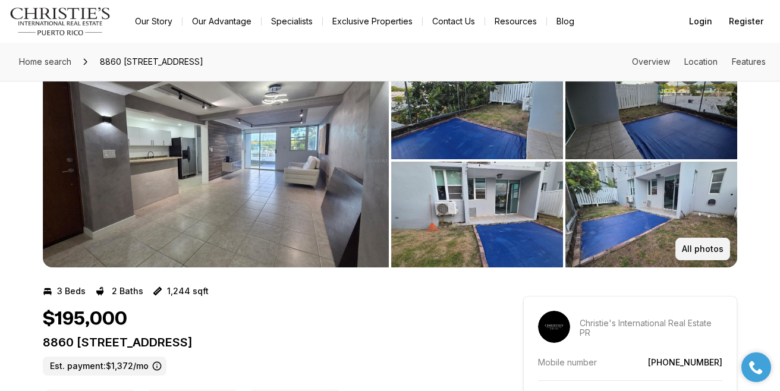
click at [708, 259] on button "All photos" at bounding box center [702, 249] width 55 height 23
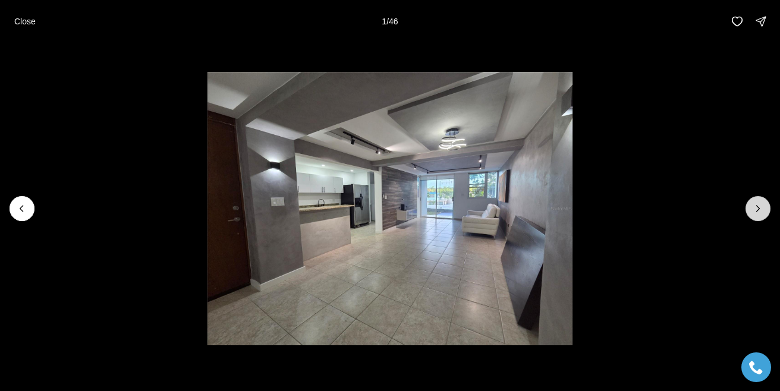
click at [754, 214] on icon "Next slide" at bounding box center [758, 209] width 12 height 12
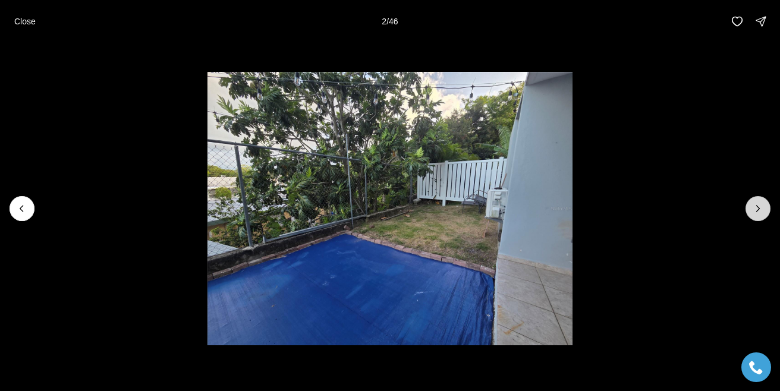
click at [754, 214] on icon "Next slide" at bounding box center [758, 209] width 12 height 12
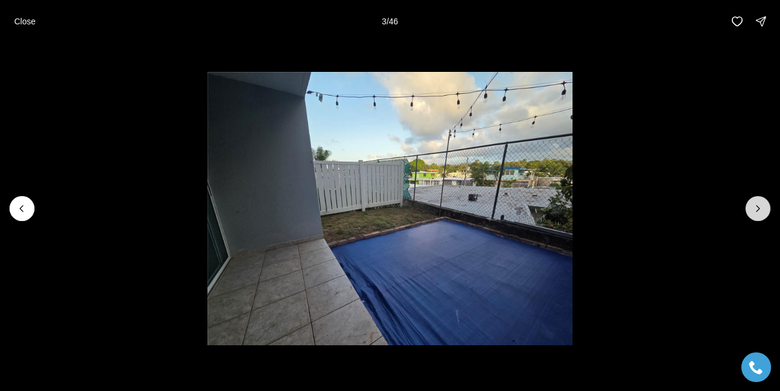
click at [754, 214] on icon "Next slide" at bounding box center [758, 209] width 12 height 12
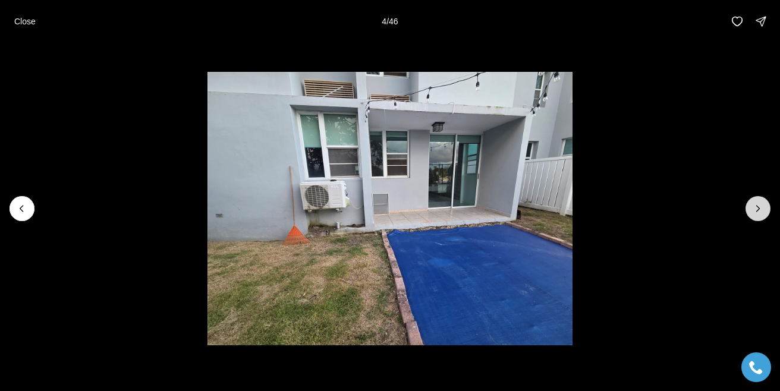
click at [754, 214] on icon "Next slide" at bounding box center [758, 209] width 12 height 12
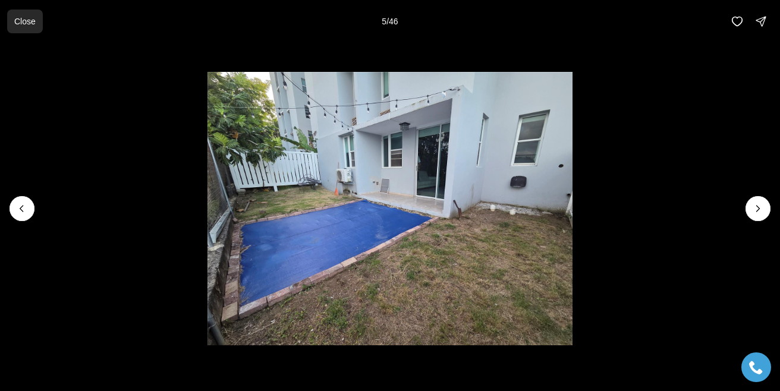
click at [15, 18] on p "Close" at bounding box center [24, 22] width 21 height 10
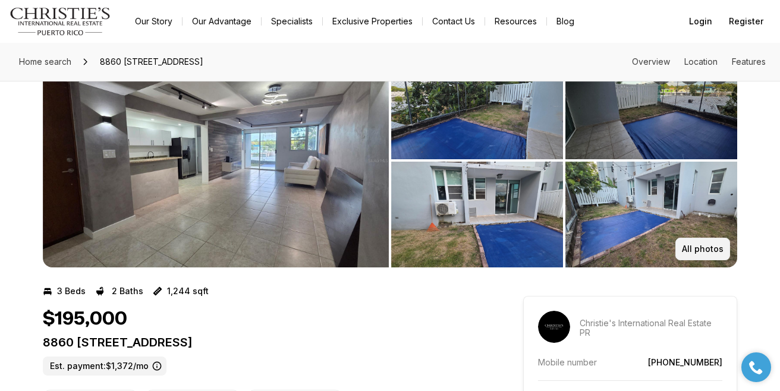
click at [701, 254] on button "All photos" at bounding box center [702, 249] width 55 height 23
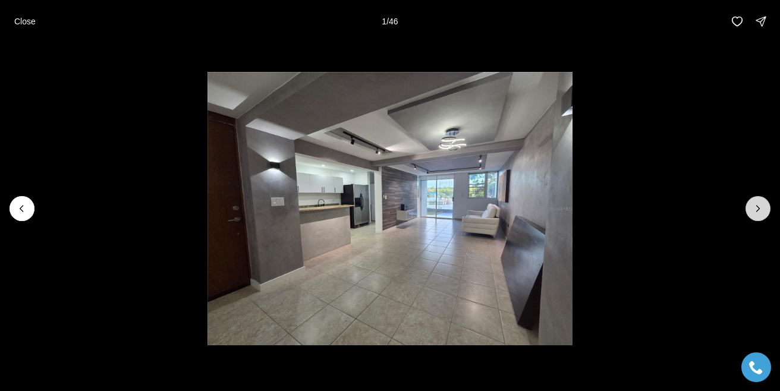
click at [767, 215] on button "Next slide" at bounding box center [757, 208] width 25 height 25
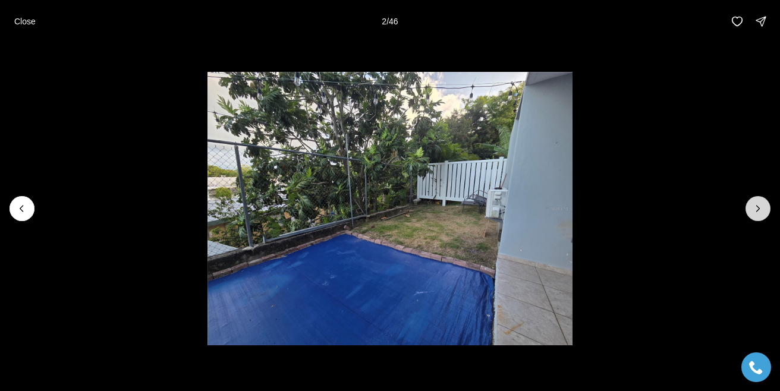
click at [765, 216] on button "Next slide" at bounding box center [757, 208] width 25 height 25
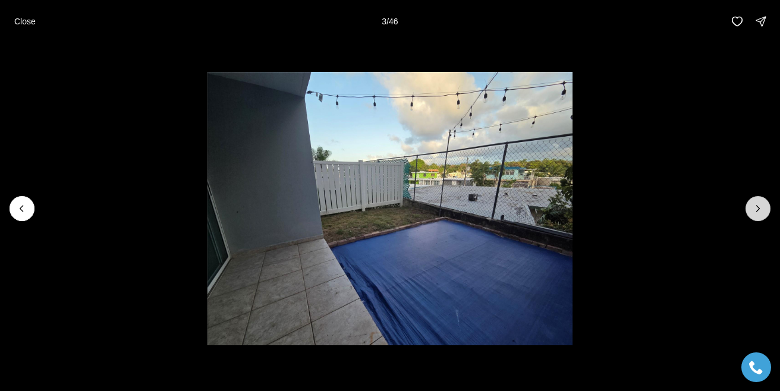
click at [765, 216] on button "Next slide" at bounding box center [757, 208] width 25 height 25
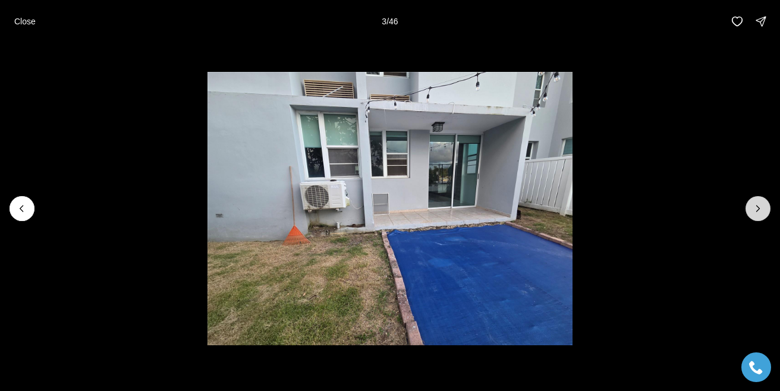
click at [765, 216] on button "Next slide" at bounding box center [757, 208] width 25 height 25
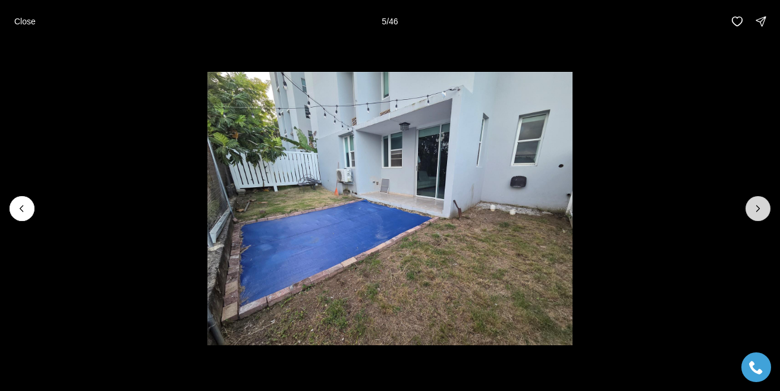
click at [765, 216] on button "Next slide" at bounding box center [757, 208] width 25 height 25
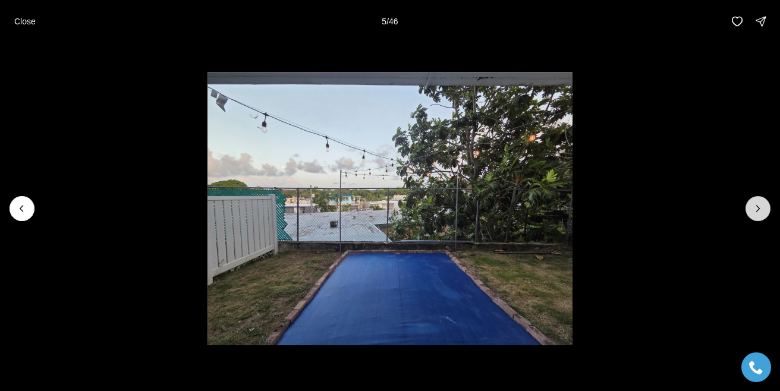
click at [765, 216] on button "Next slide" at bounding box center [757, 208] width 25 height 25
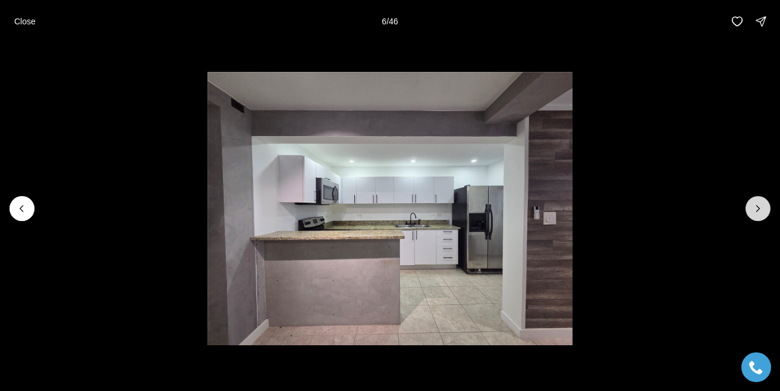
click at [765, 216] on button "Next slide" at bounding box center [757, 208] width 25 height 25
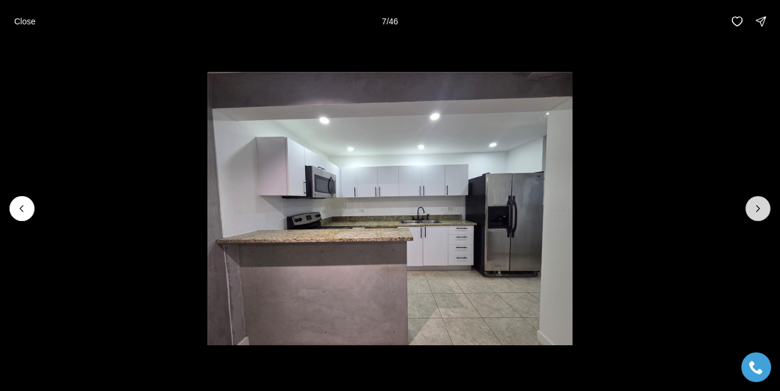
click at [765, 216] on button "Next slide" at bounding box center [757, 208] width 25 height 25
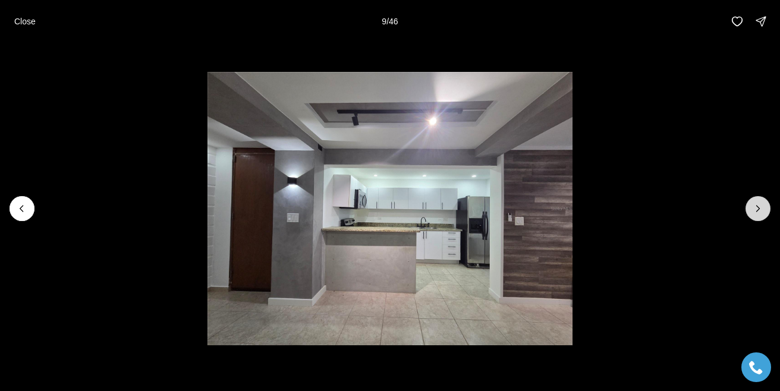
click at [765, 216] on button "Next slide" at bounding box center [757, 208] width 25 height 25
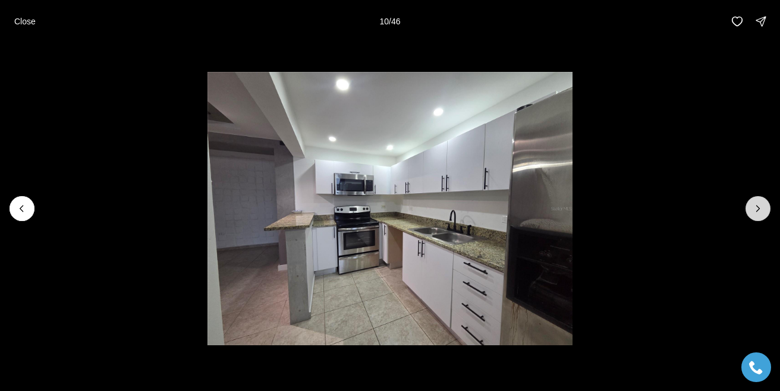
click at [765, 216] on button "Next slide" at bounding box center [757, 208] width 25 height 25
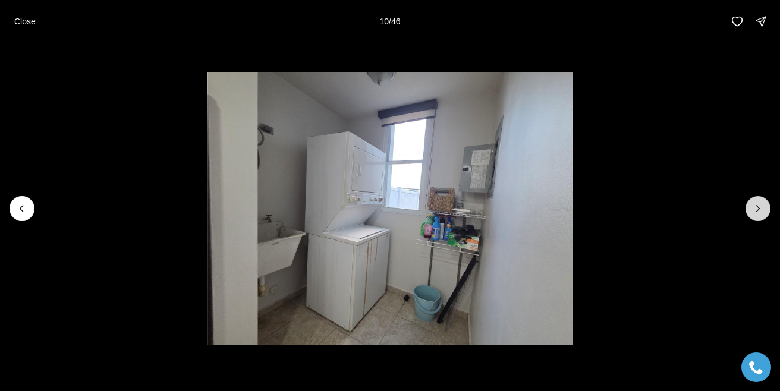
click at [765, 216] on button "Next slide" at bounding box center [757, 208] width 25 height 25
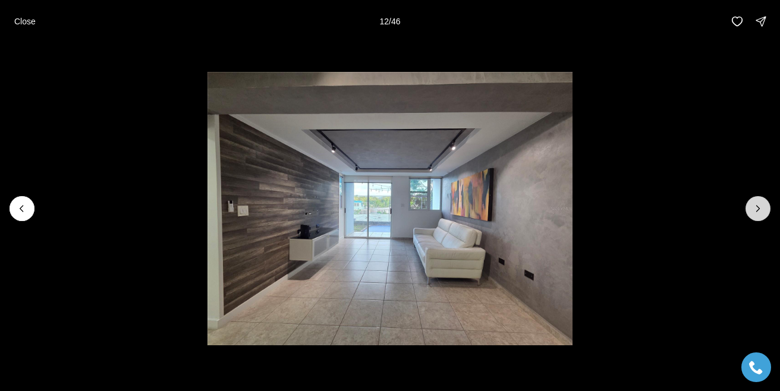
click at [765, 216] on button "Next slide" at bounding box center [757, 208] width 25 height 25
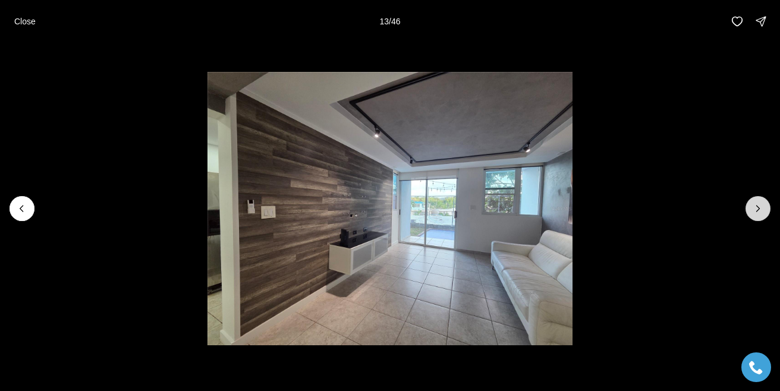
click at [765, 216] on button "Next slide" at bounding box center [757, 208] width 25 height 25
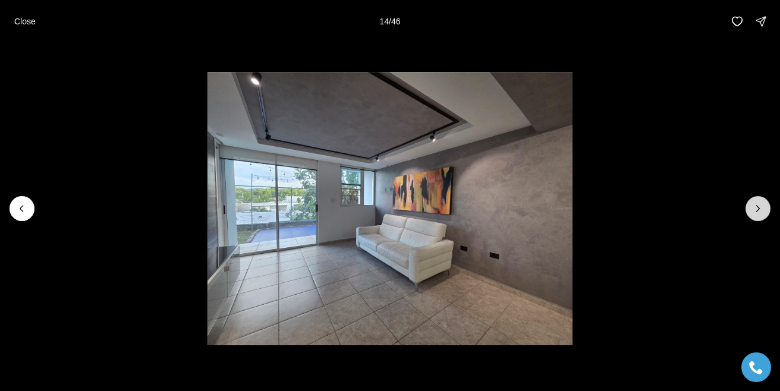
click at [765, 216] on button "Next slide" at bounding box center [757, 208] width 25 height 25
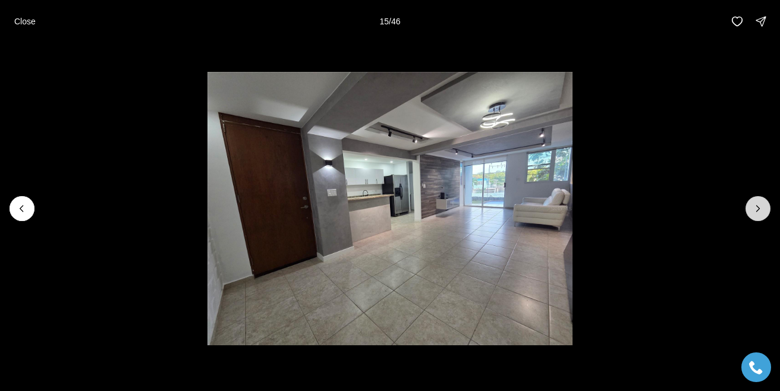
click at [765, 216] on button "Next slide" at bounding box center [757, 208] width 25 height 25
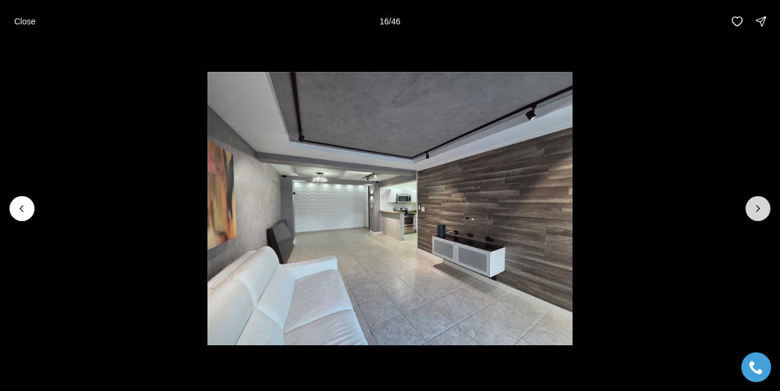
click at [765, 216] on button "Next slide" at bounding box center [757, 208] width 25 height 25
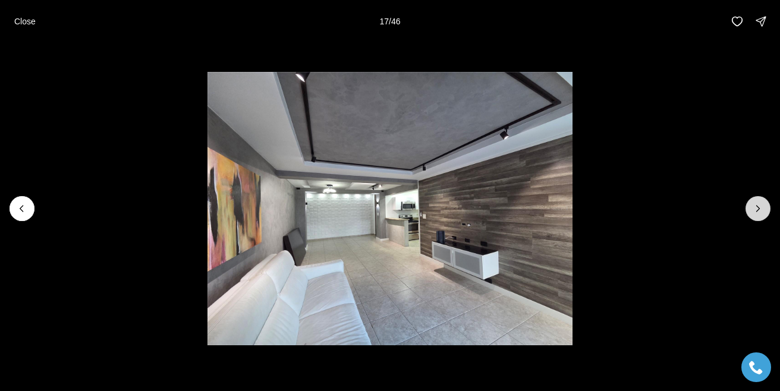
click at [765, 216] on button "Next slide" at bounding box center [757, 208] width 25 height 25
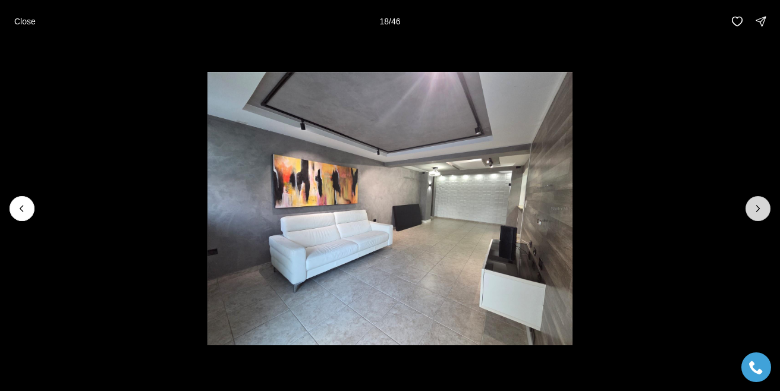
click at [765, 216] on button "Next slide" at bounding box center [757, 208] width 25 height 25
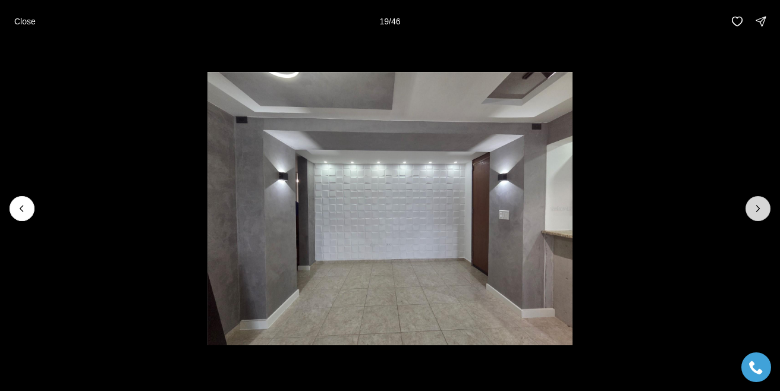
click at [765, 216] on button "Next slide" at bounding box center [757, 208] width 25 height 25
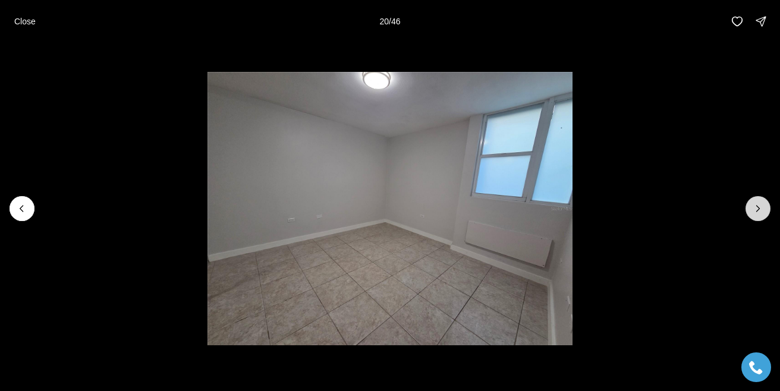
click at [765, 216] on button "Next slide" at bounding box center [757, 208] width 25 height 25
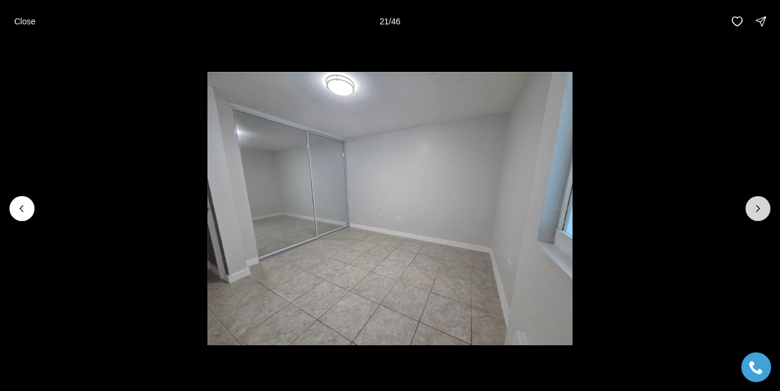
click at [765, 216] on button "Next slide" at bounding box center [757, 208] width 25 height 25
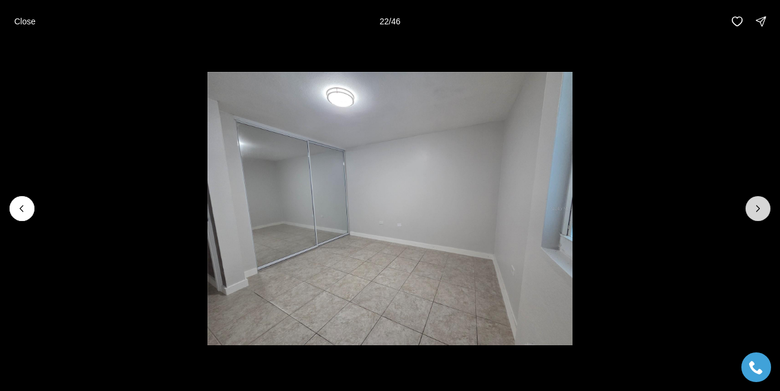
click at [765, 216] on button "Next slide" at bounding box center [757, 208] width 25 height 25
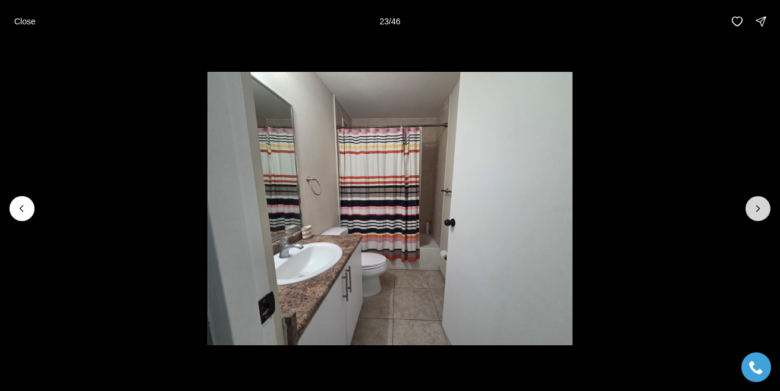
click at [765, 217] on button "Next slide" at bounding box center [757, 208] width 25 height 25
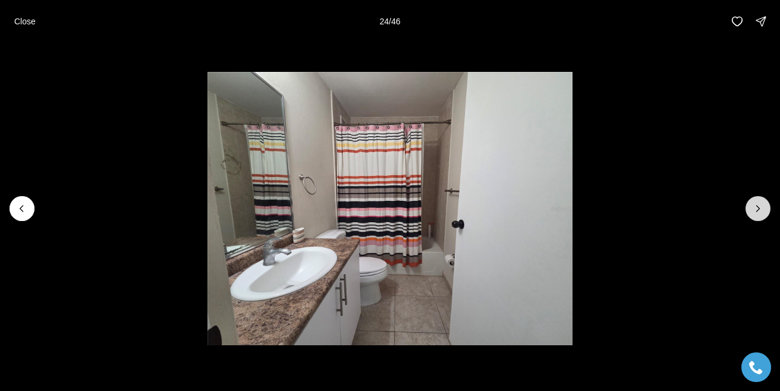
click at [758, 218] on button "Next slide" at bounding box center [757, 208] width 25 height 25
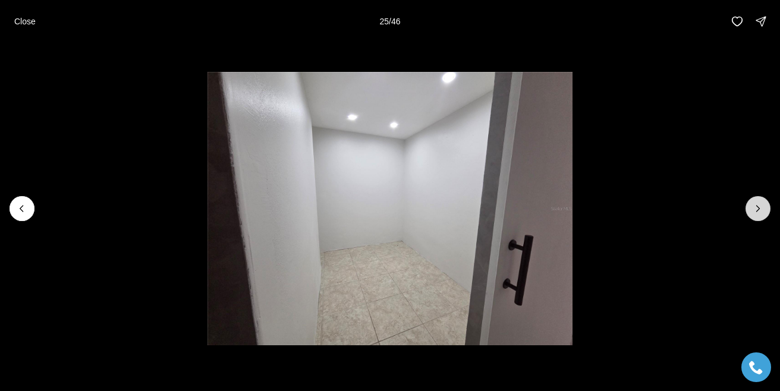
click at [758, 218] on button "Next slide" at bounding box center [757, 208] width 25 height 25
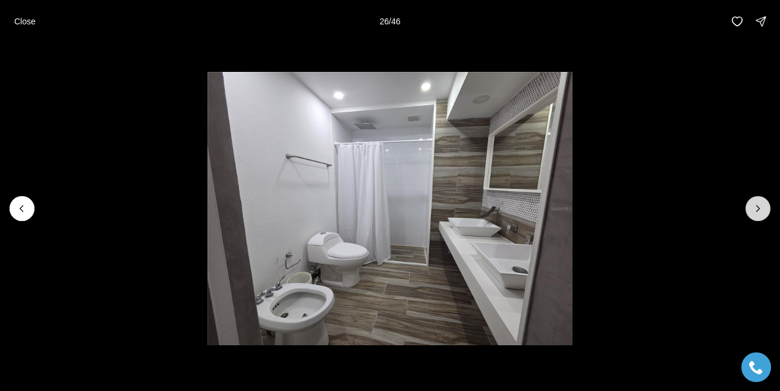
click at [758, 220] on button "Next slide" at bounding box center [757, 208] width 25 height 25
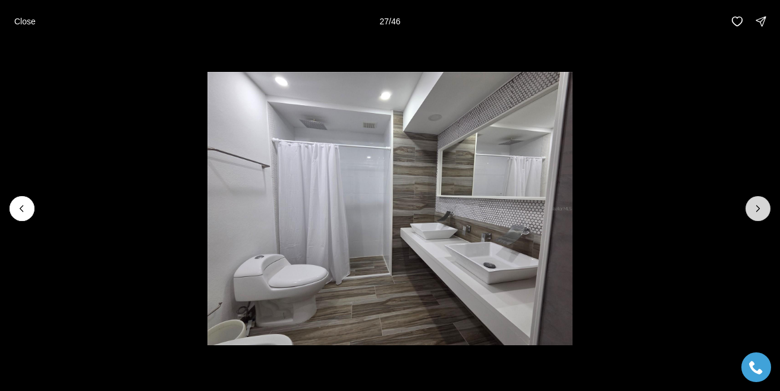
click at [758, 220] on button "Next slide" at bounding box center [757, 208] width 25 height 25
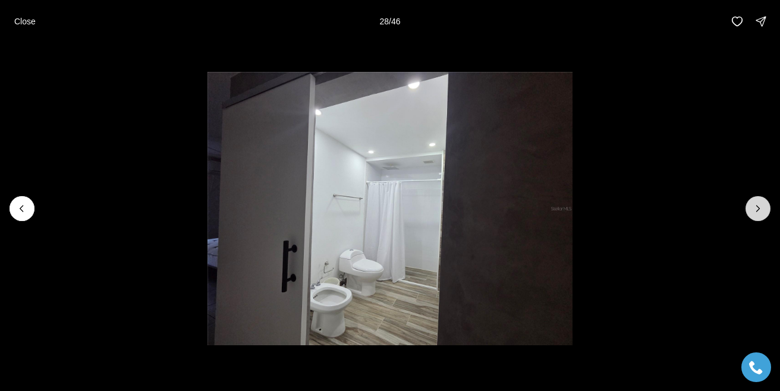
click at [758, 221] on button "Next slide" at bounding box center [757, 208] width 25 height 25
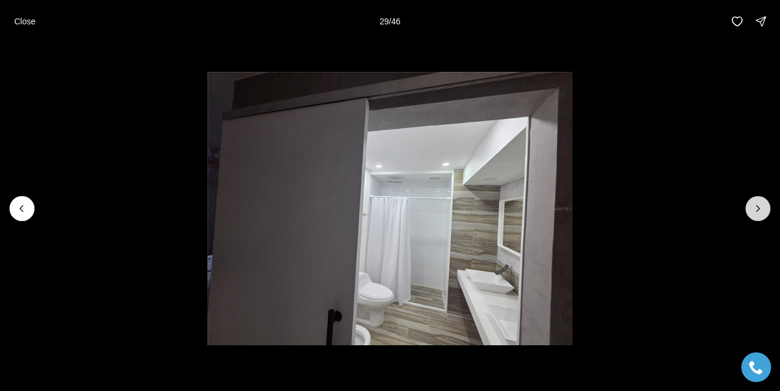
click at [758, 221] on button "Next slide" at bounding box center [757, 208] width 25 height 25
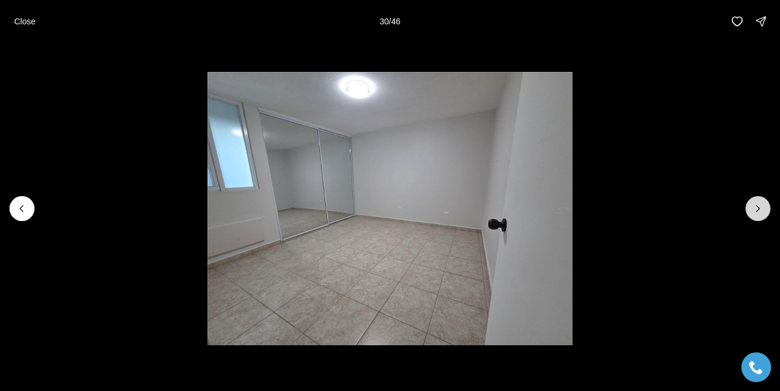
click at [758, 221] on button "Next slide" at bounding box center [757, 208] width 25 height 25
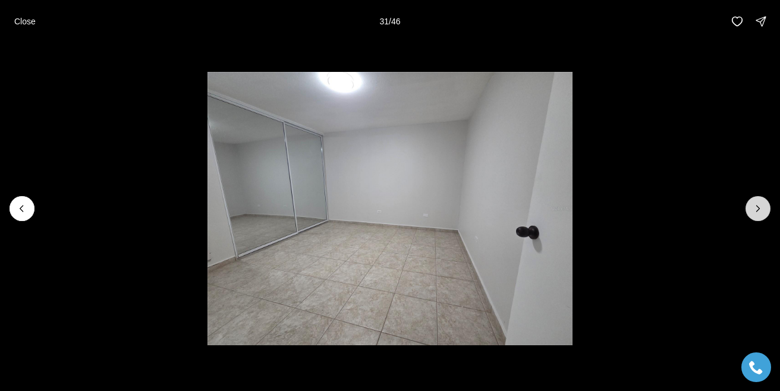
click at [758, 221] on button "Next slide" at bounding box center [757, 208] width 25 height 25
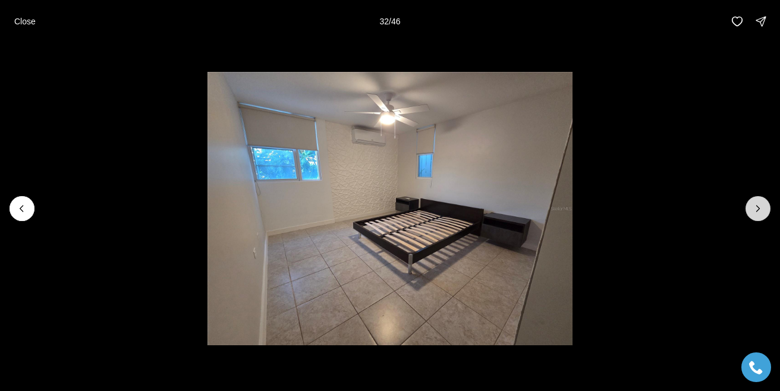
click at [758, 221] on button "Next slide" at bounding box center [757, 208] width 25 height 25
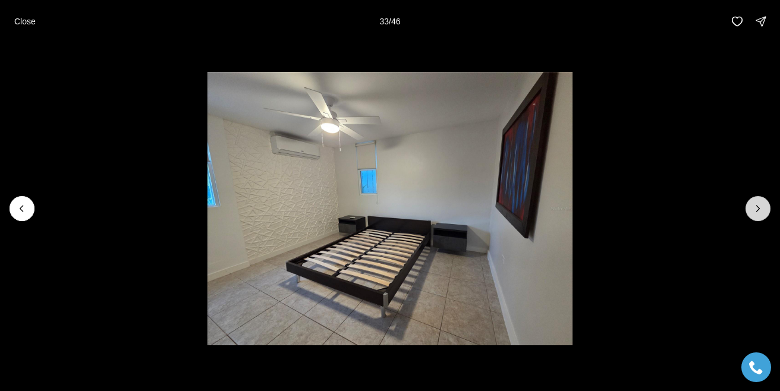
click at [758, 221] on button "Next slide" at bounding box center [757, 208] width 25 height 25
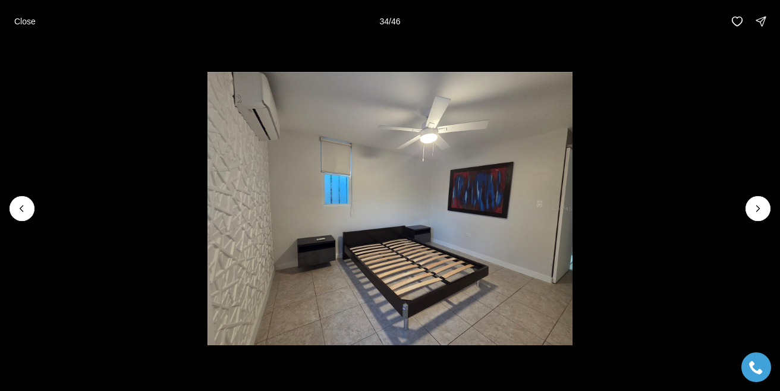
click at [758, 221] on li "34 of 46" at bounding box center [390, 209] width 780 height 332
click at [761, 207] on icon "Next slide" at bounding box center [758, 209] width 12 height 12
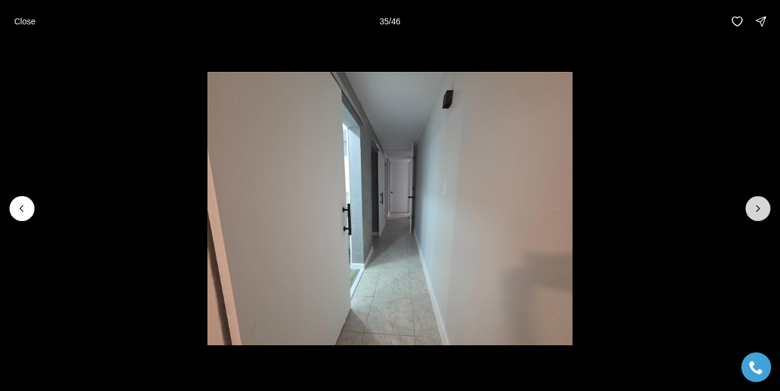
click at [751, 200] on button "Next slide" at bounding box center [757, 208] width 25 height 25
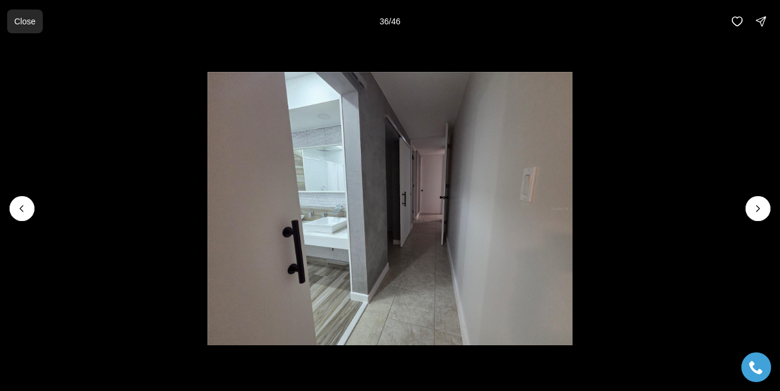
click at [28, 21] on p "Close" at bounding box center [24, 22] width 21 height 10
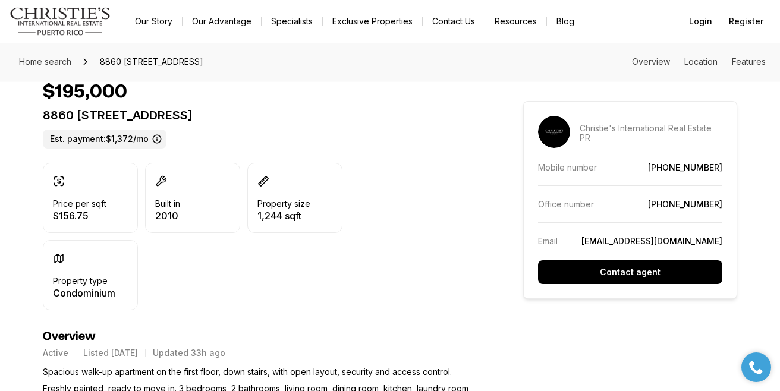
scroll to position [272, 0]
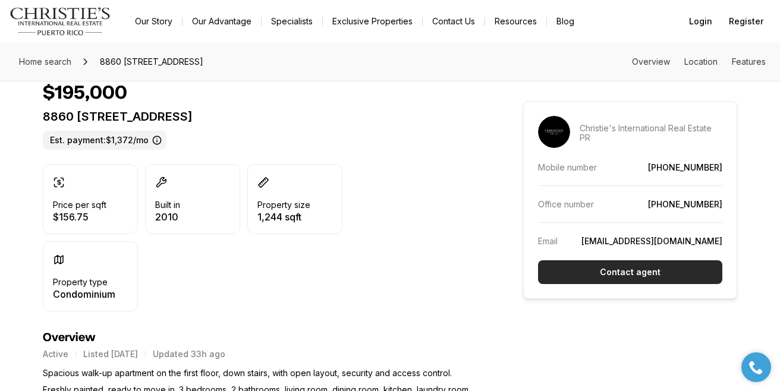
click at [606, 263] on button "Contact agent" at bounding box center [630, 272] width 184 height 24
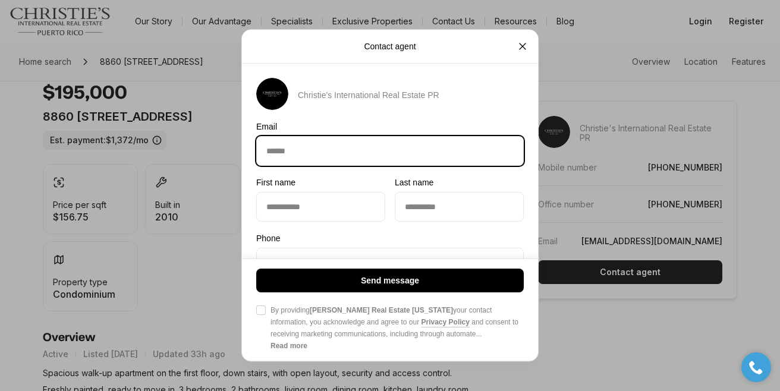
click at [391, 144] on input "Email Email" at bounding box center [390, 151] width 266 height 29
type input "**********"
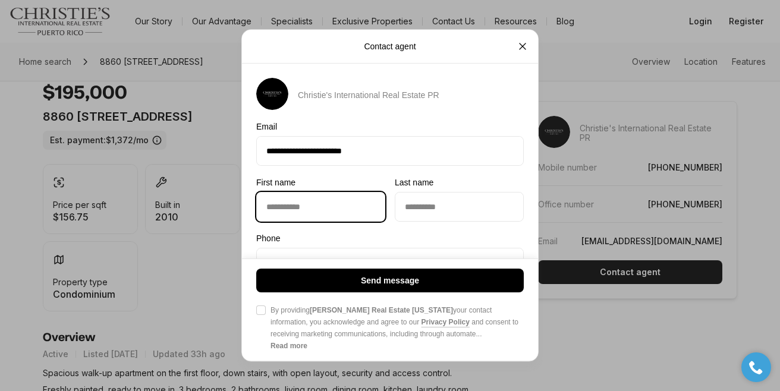
click at [314, 201] on input "First name First name" at bounding box center [321, 207] width 128 height 29
type input "********"
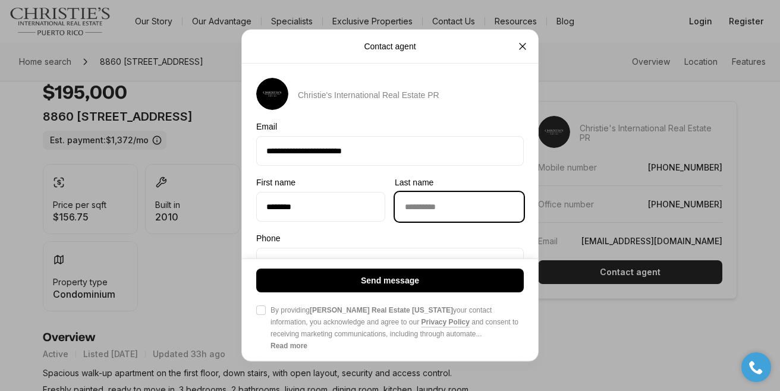
click at [432, 219] on input "Last name Last name" at bounding box center [459, 207] width 128 height 29
type input "******"
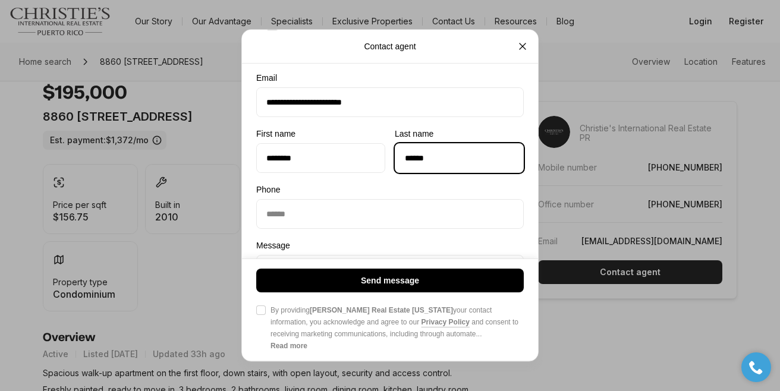
scroll to position [57, 0]
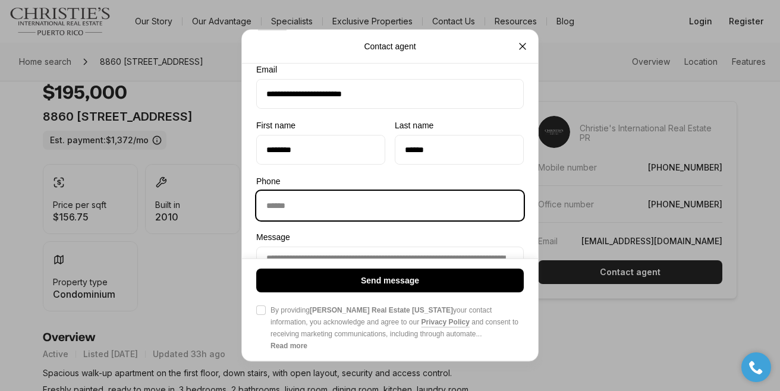
click at [344, 212] on input "Phone Phone" at bounding box center [390, 205] width 266 height 29
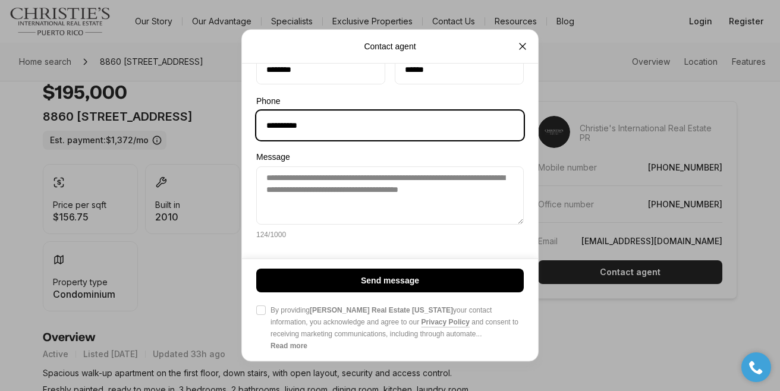
scroll to position [134, 0]
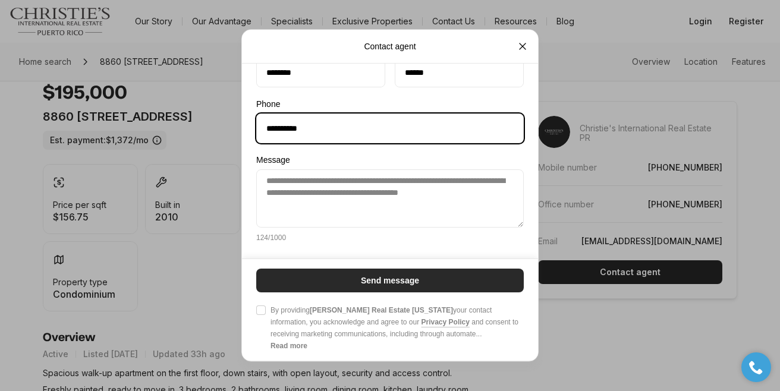
type input "**********"
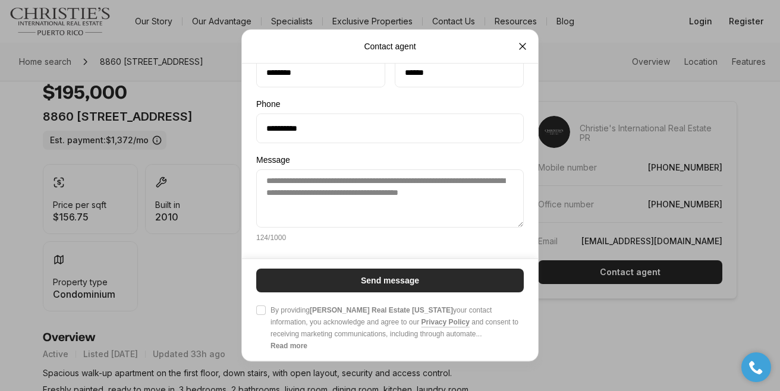
click at [351, 279] on button "Send message" at bounding box center [389, 281] width 267 height 24
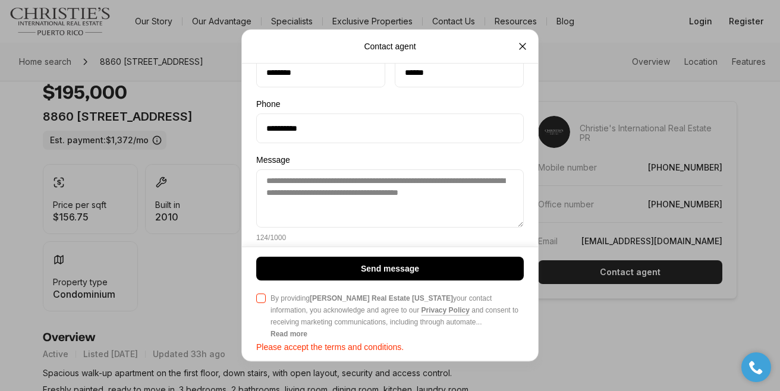
click at [262, 298] on button "Agree to Privacy Policy By providing Christie's Real Estate Puerto Rico your co…" at bounding box center [261, 299] width 10 height 10
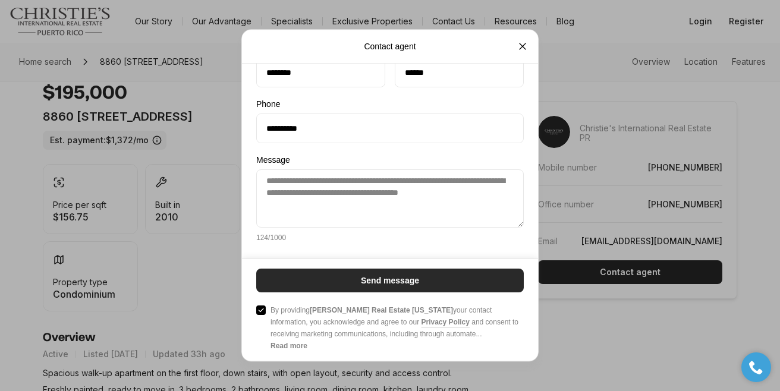
click at [323, 279] on button "Send message" at bounding box center [389, 281] width 267 height 24
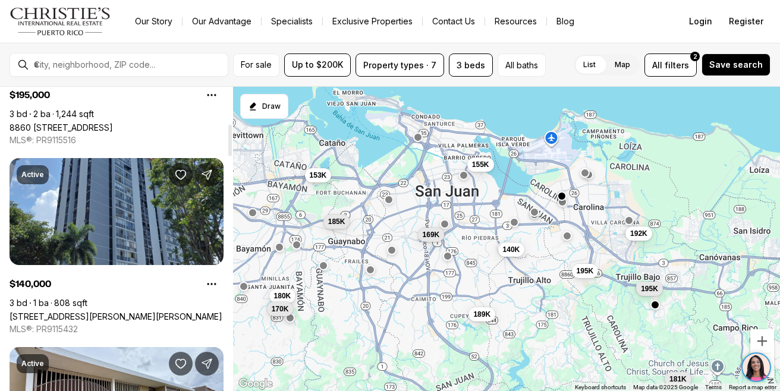
scroll to position [355, 0]
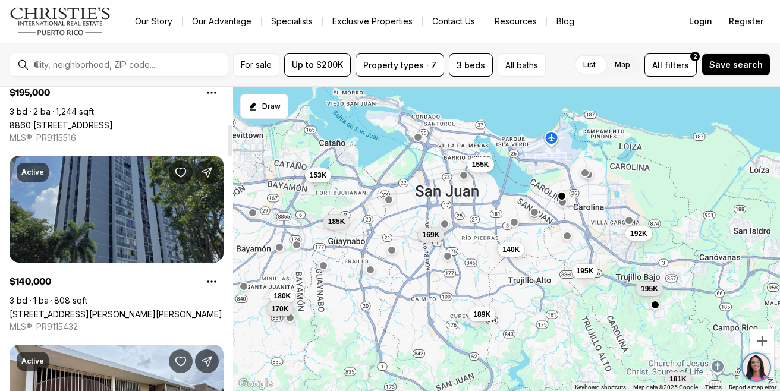
click at [68, 309] on link "[STREET_ADDRESS][PERSON_NAME][PERSON_NAME]" at bounding box center [116, 314] width 213 height 10
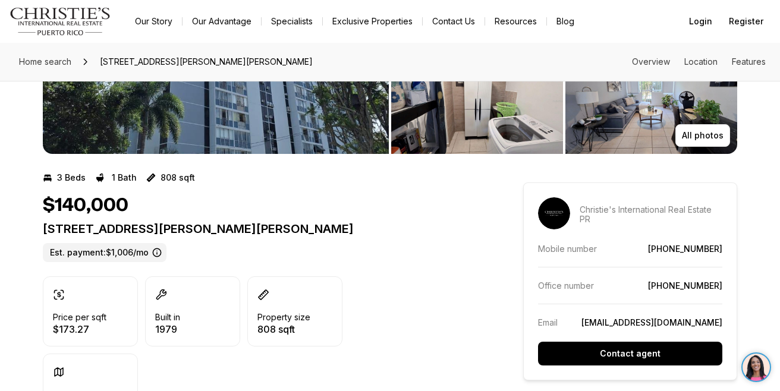
scroll to position [159, 0]
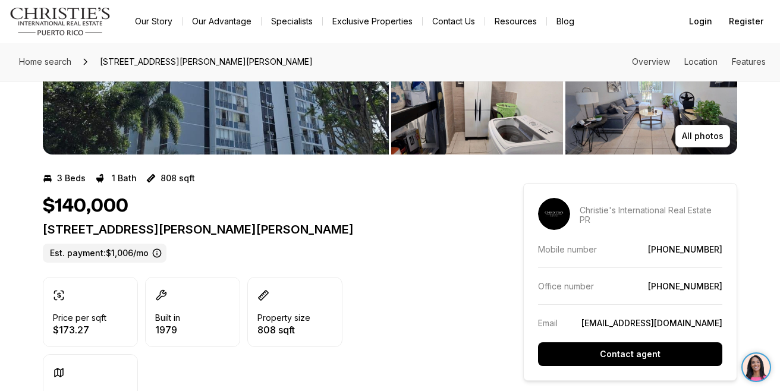
click at [610, 373] on aside "Christie's International Real Estate PR Mobile number [PHONE_NUMBER] Office num…" at bounding box center [630, 282] width 214 height 198
click at [609, 355] on p "Contact agent" at bounding box center [630, 354] width 61 height 10
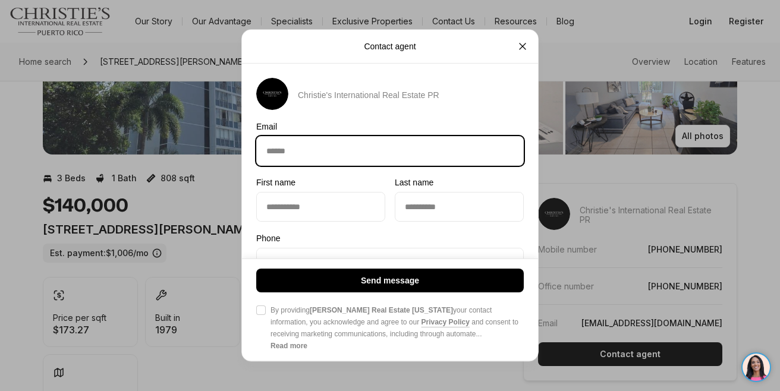
click at [349, 144] on input "Email Email" at bounding box center [390, 151] width 266 height 29
type input "**********"
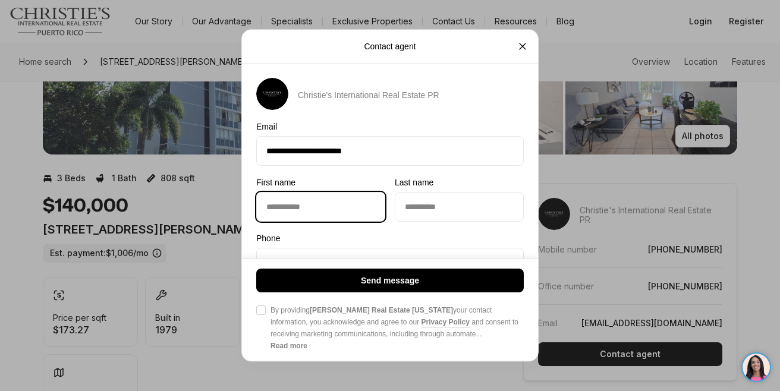
click at [319, 193] on input "First name First name" at bounding box center [321, 207] width 128 height 29
type input "********"
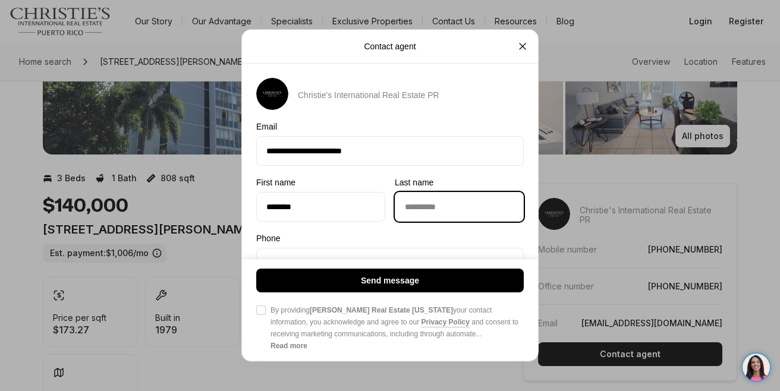
click at [434, 215] on input "Last name Last name" at bounding box center [459, 207] width 128 height 29
type input "******"
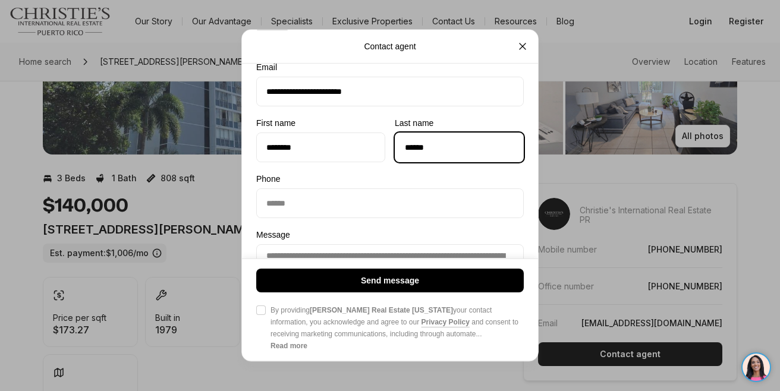
scroll to position [61, 0]
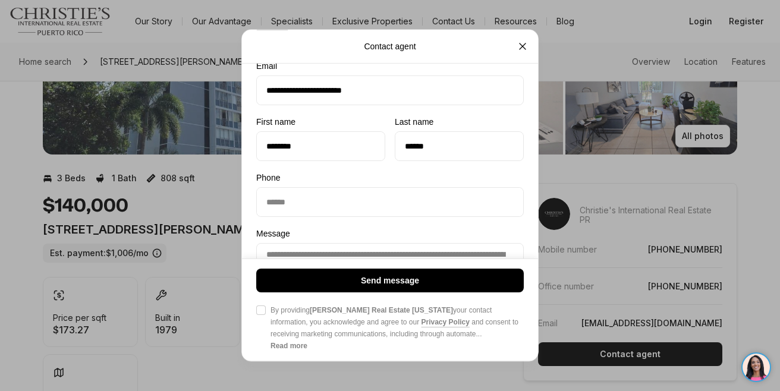
click at [366, 181] on label "Phone" at bounding box center [389, 178] width 267 height 10
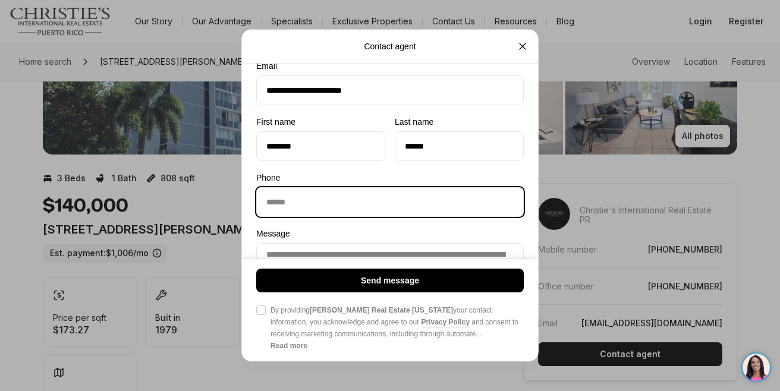
click at [366, 188] on input "Phone Phone" at bounding box center [390, 202] width 266 height 29
click at [344, 203] on input "Phone Phone" at bounding box center [390, 202] width 266 height 29
type input "**********"
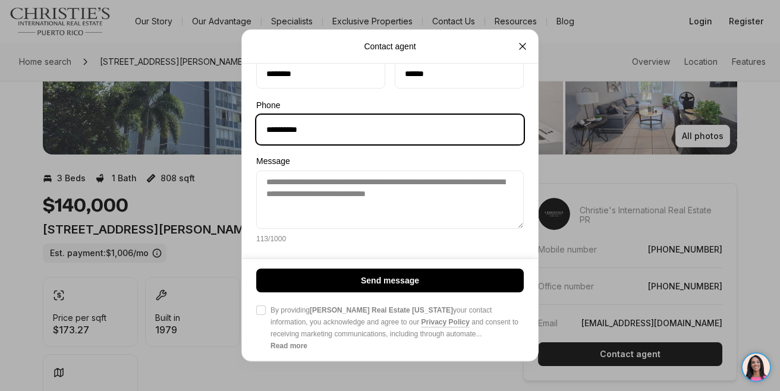
scroll to position [137, 0]
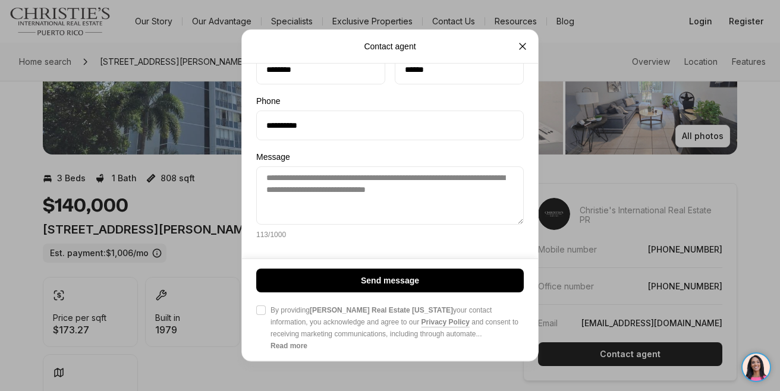
click at [257, 313] on button "Agree to Privacy Policy By providing Christie's Real Estate Puerto Rico your co…" at bounding box center [261, 311] width 10 height 10
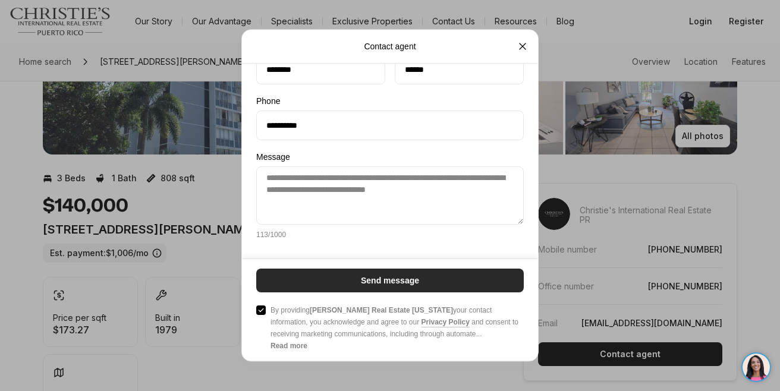
click at [327, 279] on button "Send message" at bounding box center [389, 281] width 267 height 24
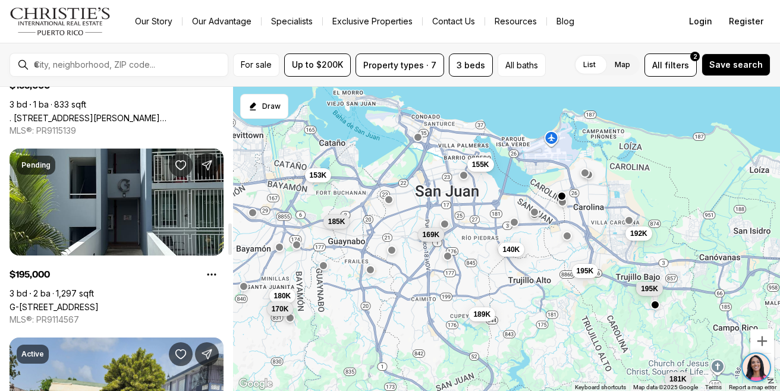
scroll to position [1309, 0]
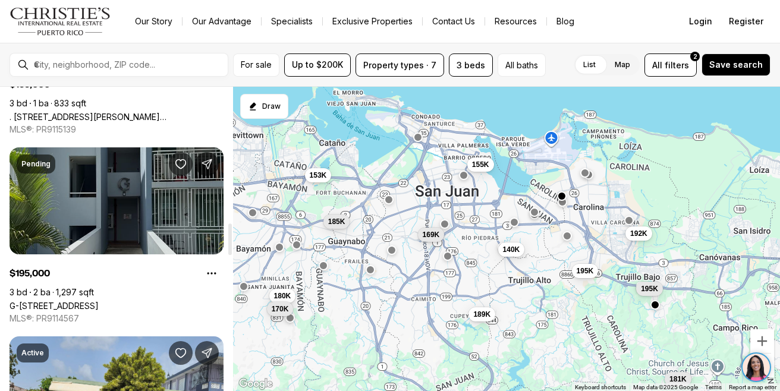
click at [99, 301] on link "G-[STREET_ADDRESS]" at bounding box center [54, 306] width 89 height 10
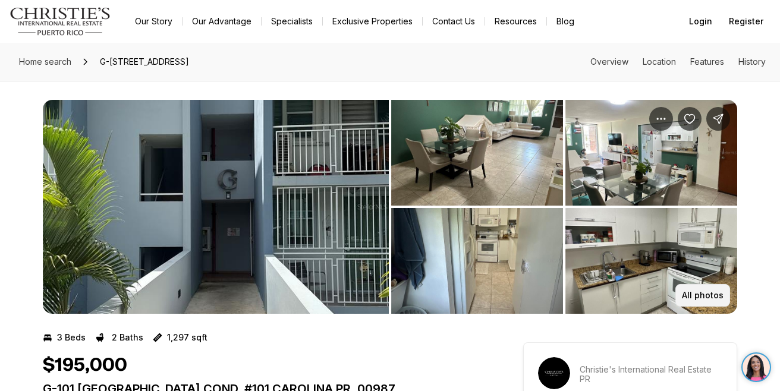
click at [703, 295] on p "All photos" at bounding box center [703, 296] width 42 height 10
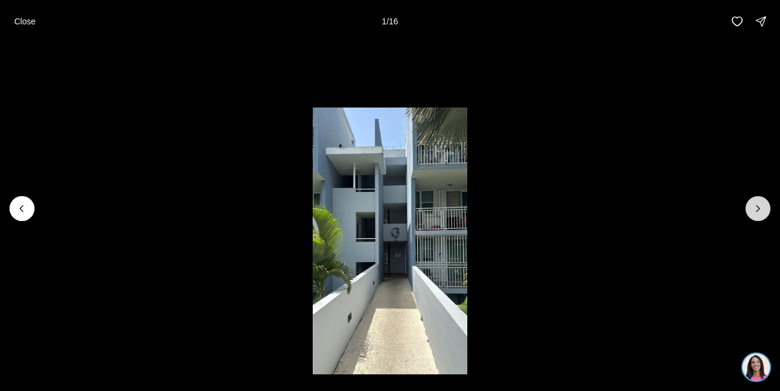
click at [756, 208] on icon "Next slide" at bounding box center [758, 209] width 12 height 12
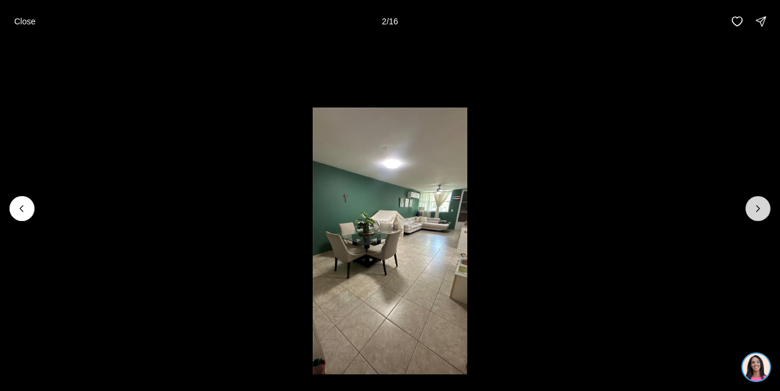
click at [756, 208] on icon "Next slide" at bounding box center [758, 209] width 12 height 12
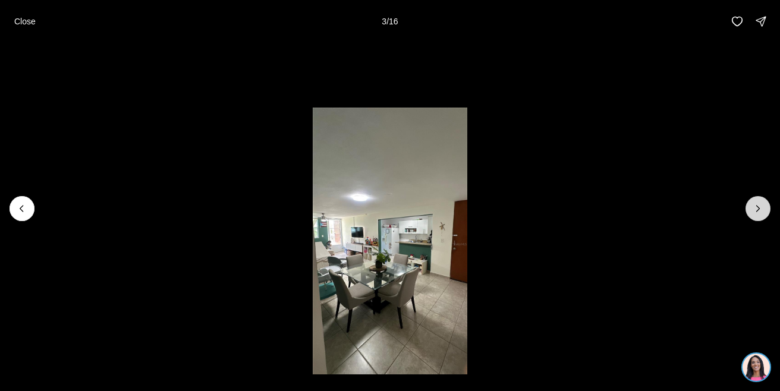
click at [756, 208] on icon "Next slide" at bounding box center [758, 209] width 12 height 12
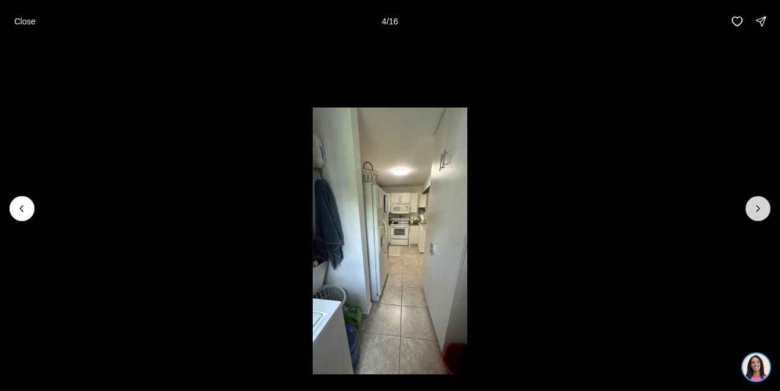
click at [756, 209] on icon "Next slide" at bounding box center [758, 209] width 12 height 12
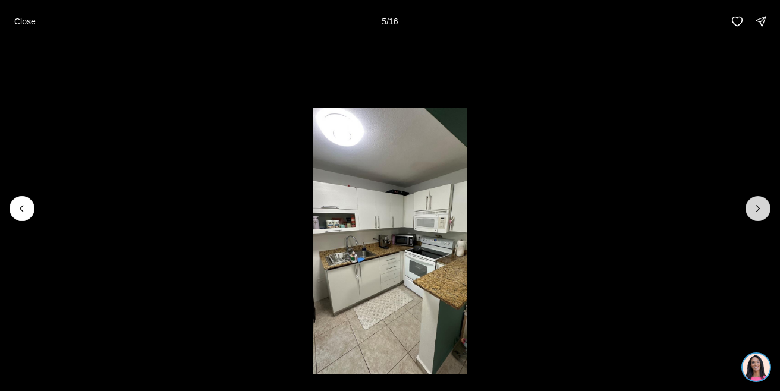
click at [756, 209] on icon "Next slide" at bounding box center [758, 209] width 12 height 12
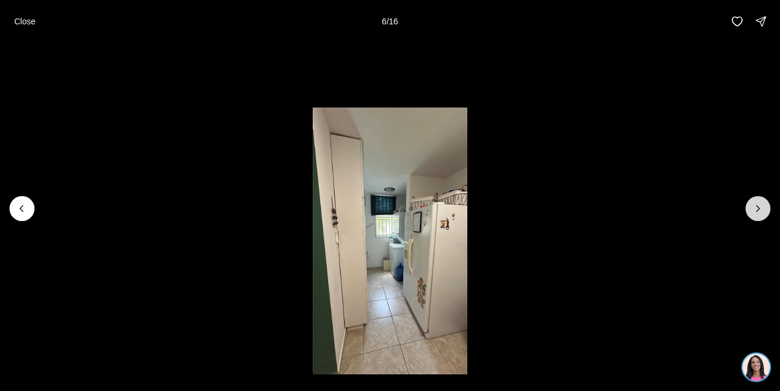
click at [756, 209] on icon "Next slide" at bounding box center [758, 209] width 12 height 12
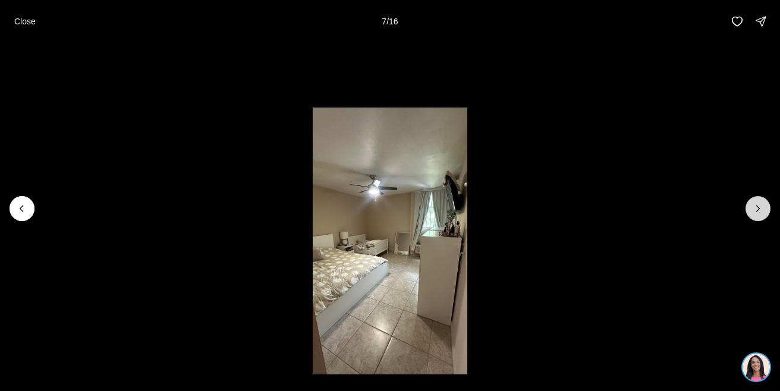
click at [756, 208] on icon "Next slide" at bounding box center [758, 209] width 12 height 12
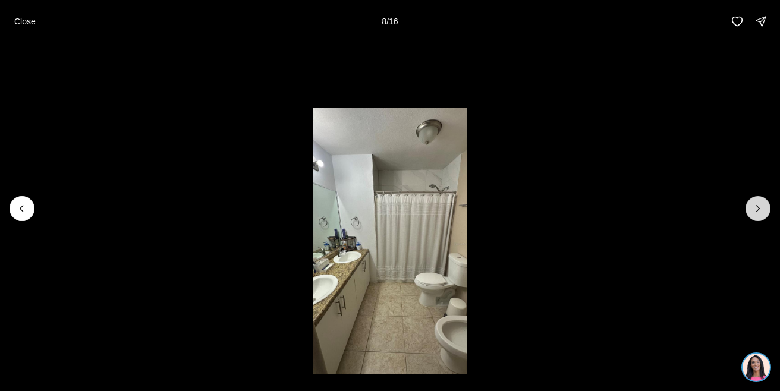
click at [756, 208] on icon "Next slide" at bounding box center [758, 209] width 12 height 12
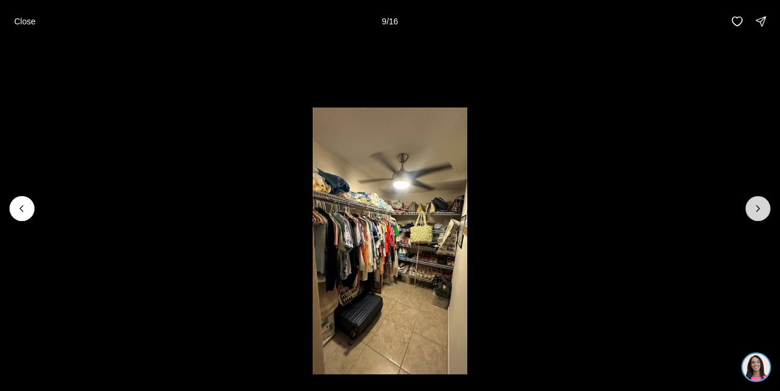
click at [756, 208] on icon "Next slide" at bounding box center [758, 209] width 12 height 12
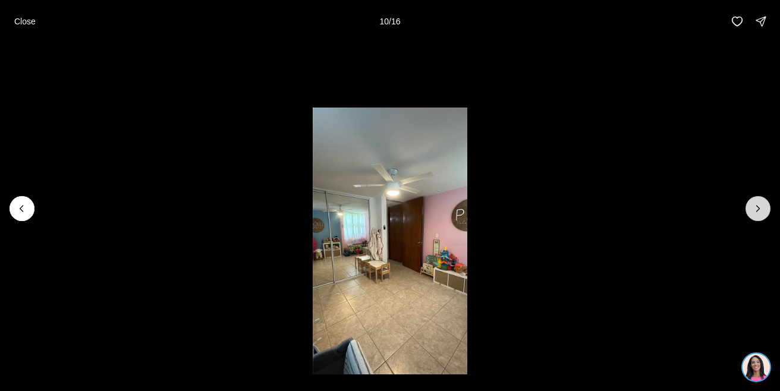
click at [757, 209] on icon "Next slide" at bounding box center [758, 209] width 12 height 12
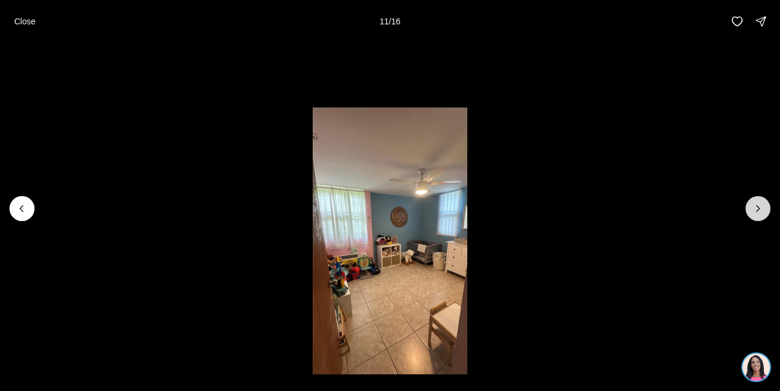
click at [757, 209] on icon "Next slide" at bounding box center [758, 209] width 12 height 12
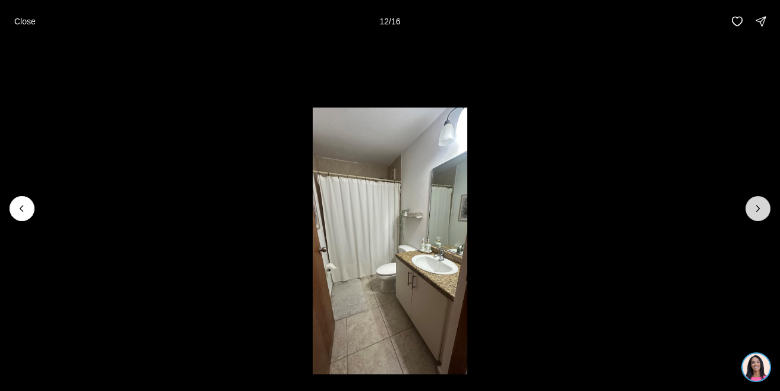
click at [757, 209] on icon "Next slide" at bounding box center [758, 209] width 12 height 12
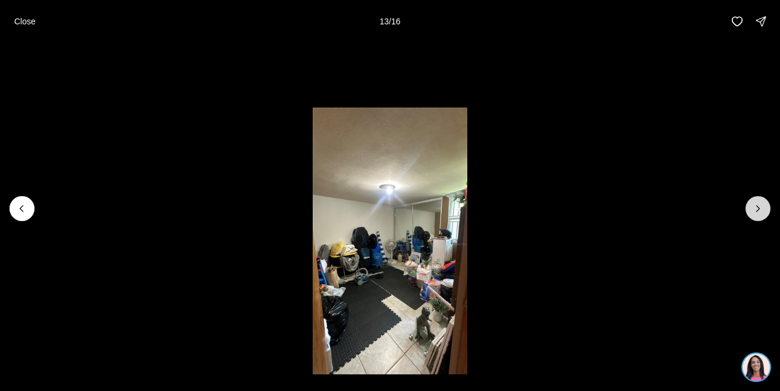
click at [757, 209] on icon "Next slide" at bounding box center [758, 209] width 12 height 12
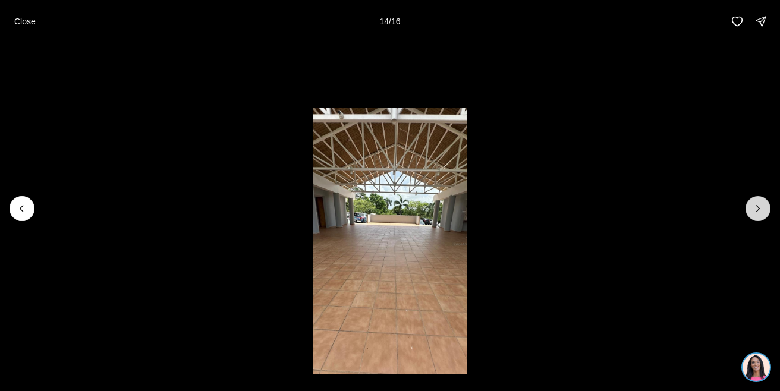
click at [757, 209] on icon "Next slide" at bounding box center [758, 209] width 12 height 12
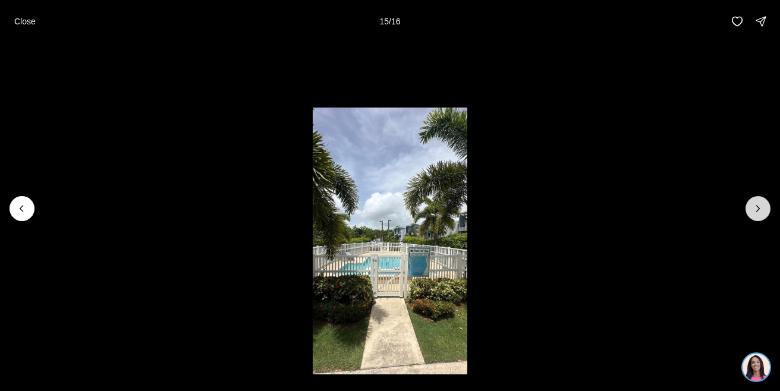
click at [757, 209] on icon "Next slide" at bounding box center [758, 209] width 12 height 12
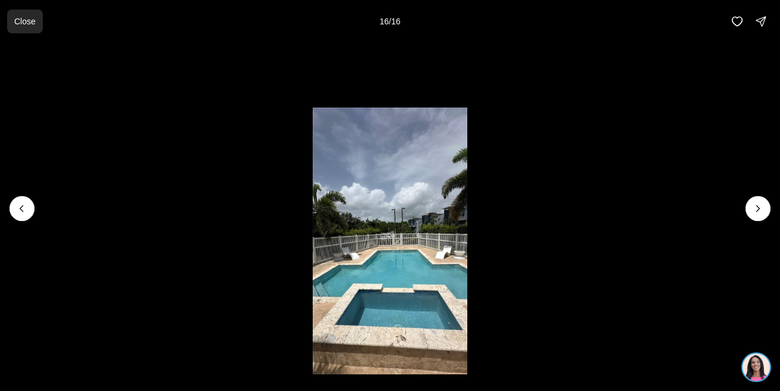
click at [28, 20] on p "Close" at bounding box center [24, 22] width 21 height 10
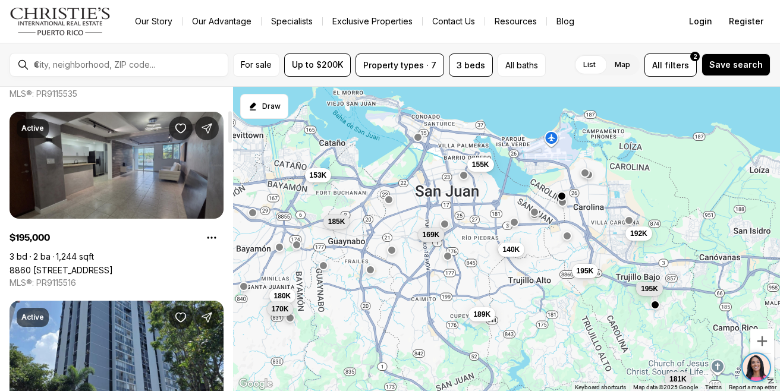
scroll to position [210, 0]
click at [113, 266] on link "8860 [STREET_ADDRESS]" at bounding box center [61, 271] width 103 height 10
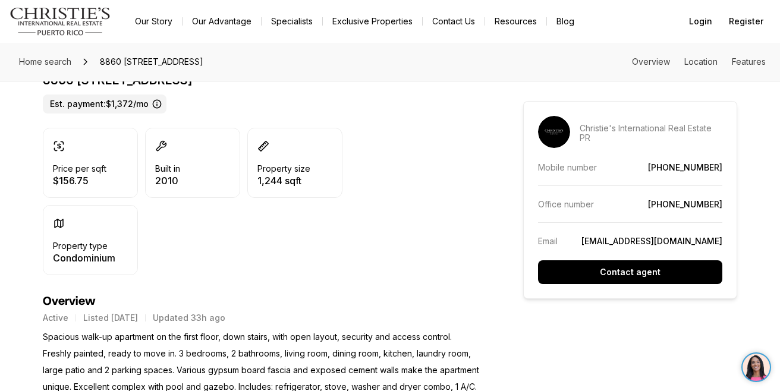
scroll to position [258, 0]
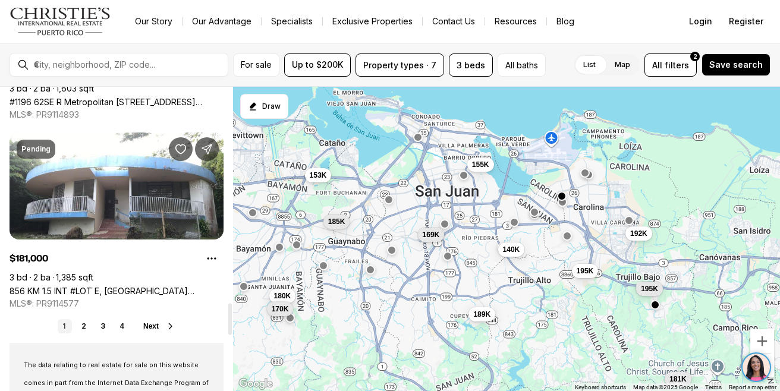
scroll to position [2090, 0]
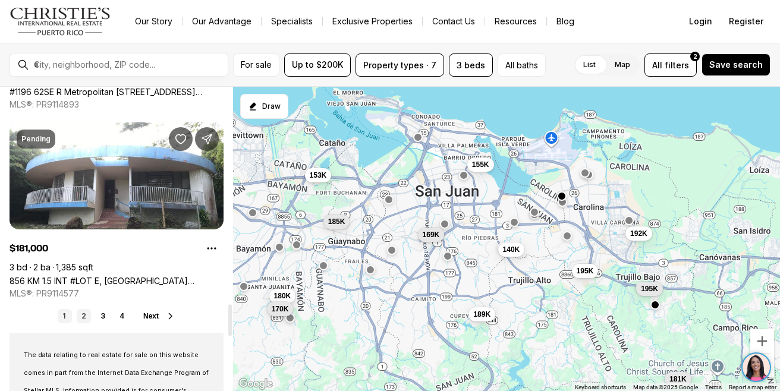
click at [83, 316] on link "2" at bounding box center [84, 316] width 14 height 14
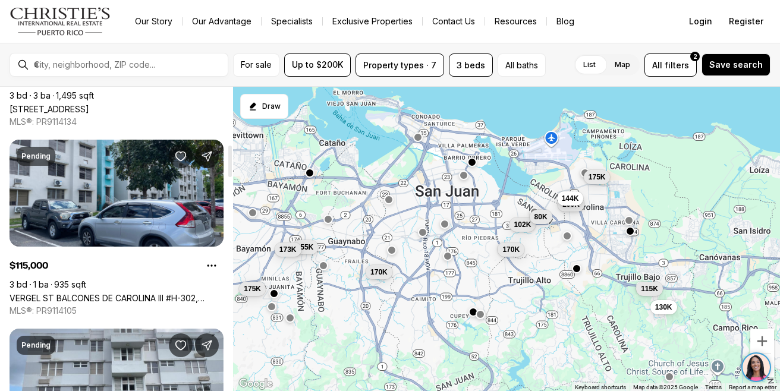
scroll to position [556, 0]
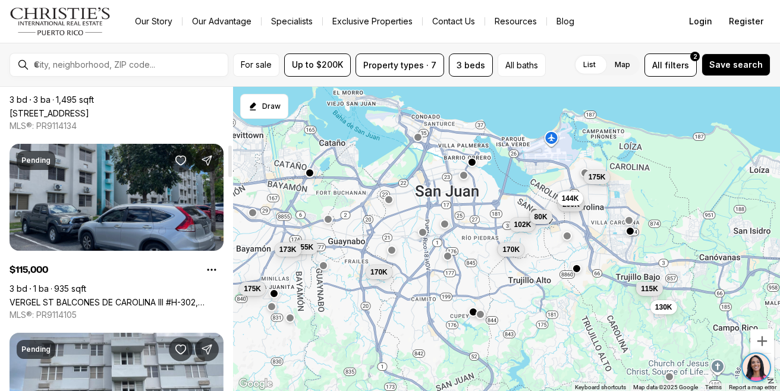
click at [124, 297] on link "VERGEL ST BALCONES DE CAROLINA III #H-302, CAROLINA [GEOGRAPHIC_DATA], 00987" at bounding box center [117, 302] width 214 height 10
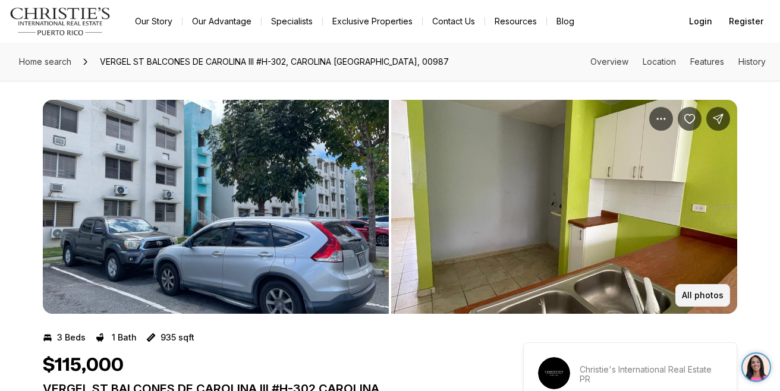
click at [706, 300] on p "All photos" at bounding box center [703, 296] width 42 height 10
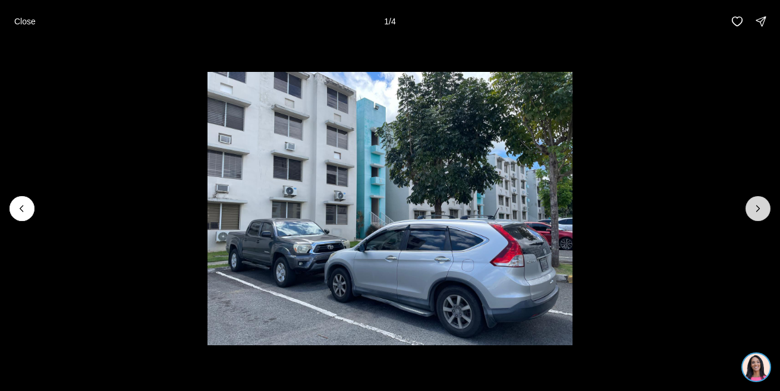
click at [746, 209] on button "Next slide" at bounding box center [757, 208] width 25 height 25
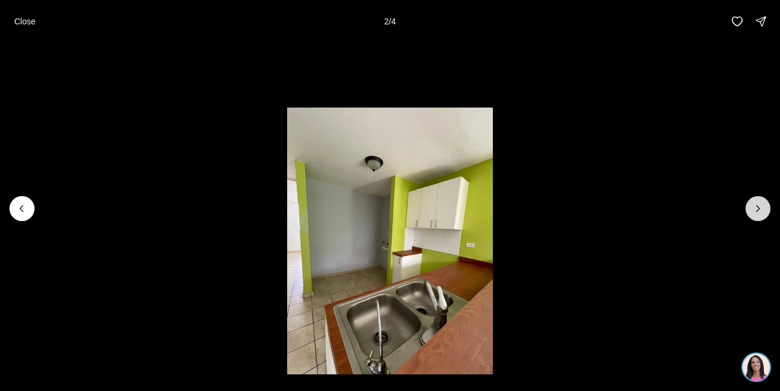
click at [746, 209] on button "Next slide" at bounding box center [757, 208] width 25 height 25
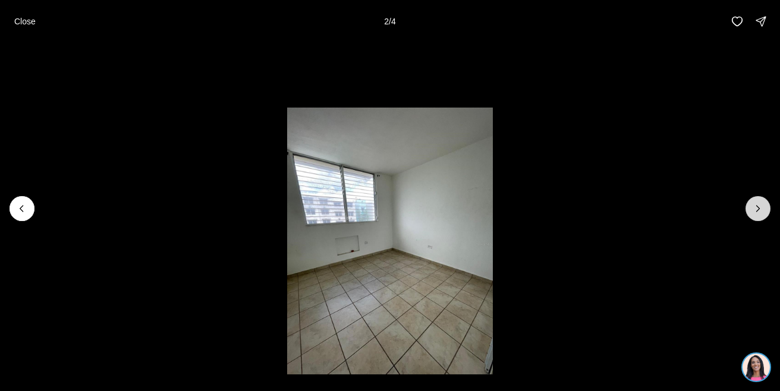
click at [746, 209] on button "Next slide" at bounding box center [757, 208] width 25 height 25
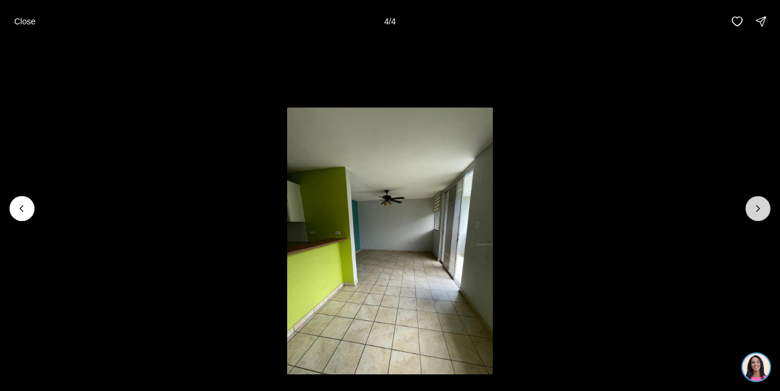
click at [746, 209] on div at bounding box center [757, 208] width 25 height 25
click at [757, 207] on div at bounding box center [757, 208] width 25 height 25
click at [20, 24] on p "Close" at bounding box center [24, 22] width 21 height 10
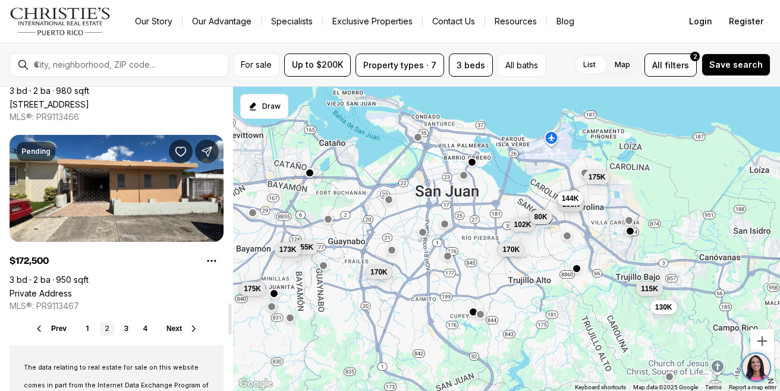
scroll to position [2076, 0]
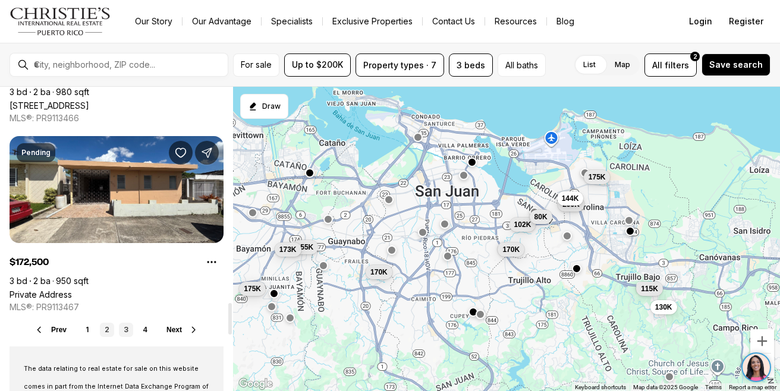
click at [127, 330] on link "3" at bounding box center [126, 330] width 14 height 14
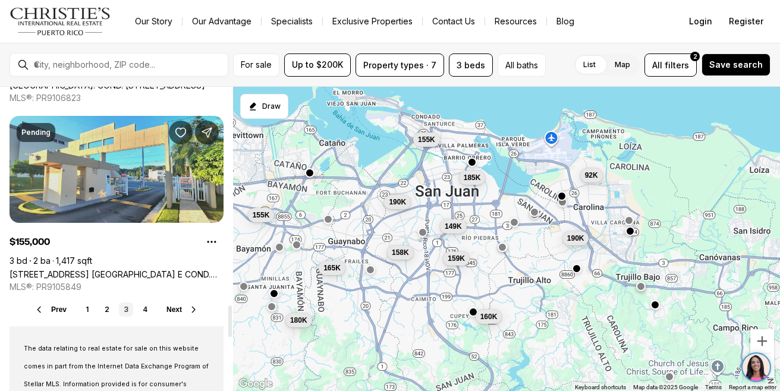
scroll to position [2113, 0]
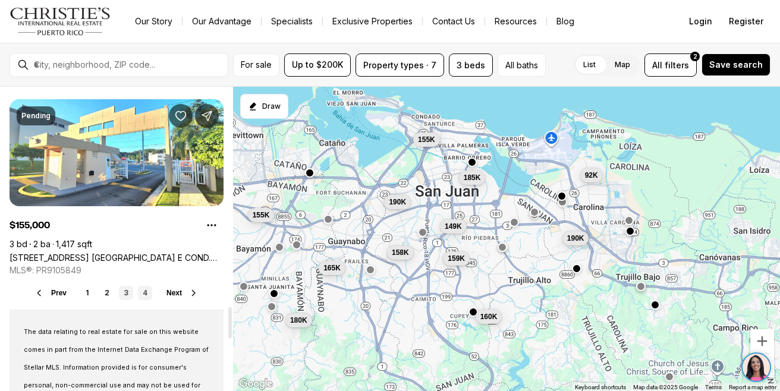
click at [141, 290] on link "4" at bounding box center [145, 293] width 14 height 14
